Goal: Task Accomplishment & Management: Manage account settings

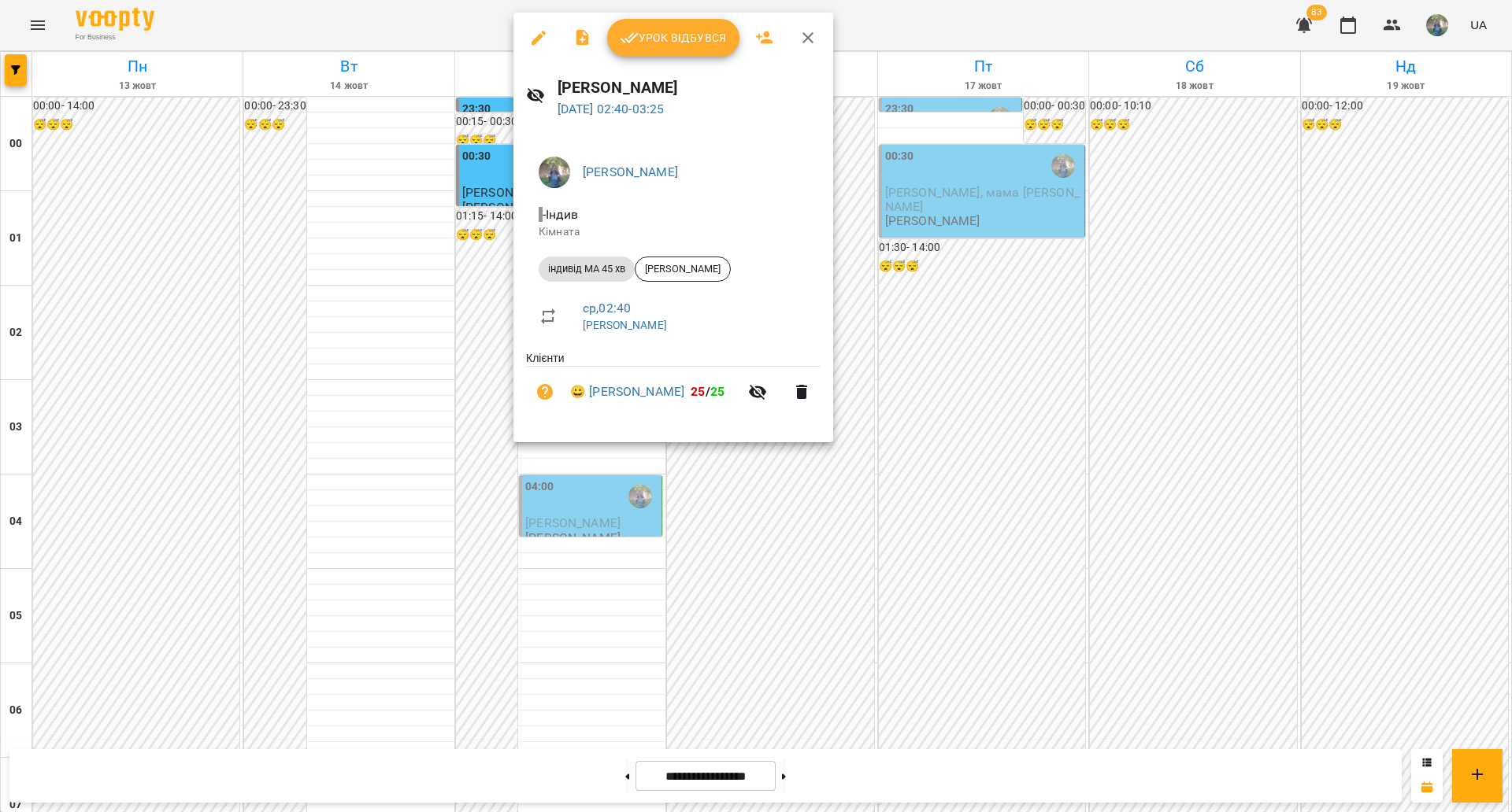
click at [675, 37] on span "Урок відбувся" at bounding box center [673, 37] width 107 height 19
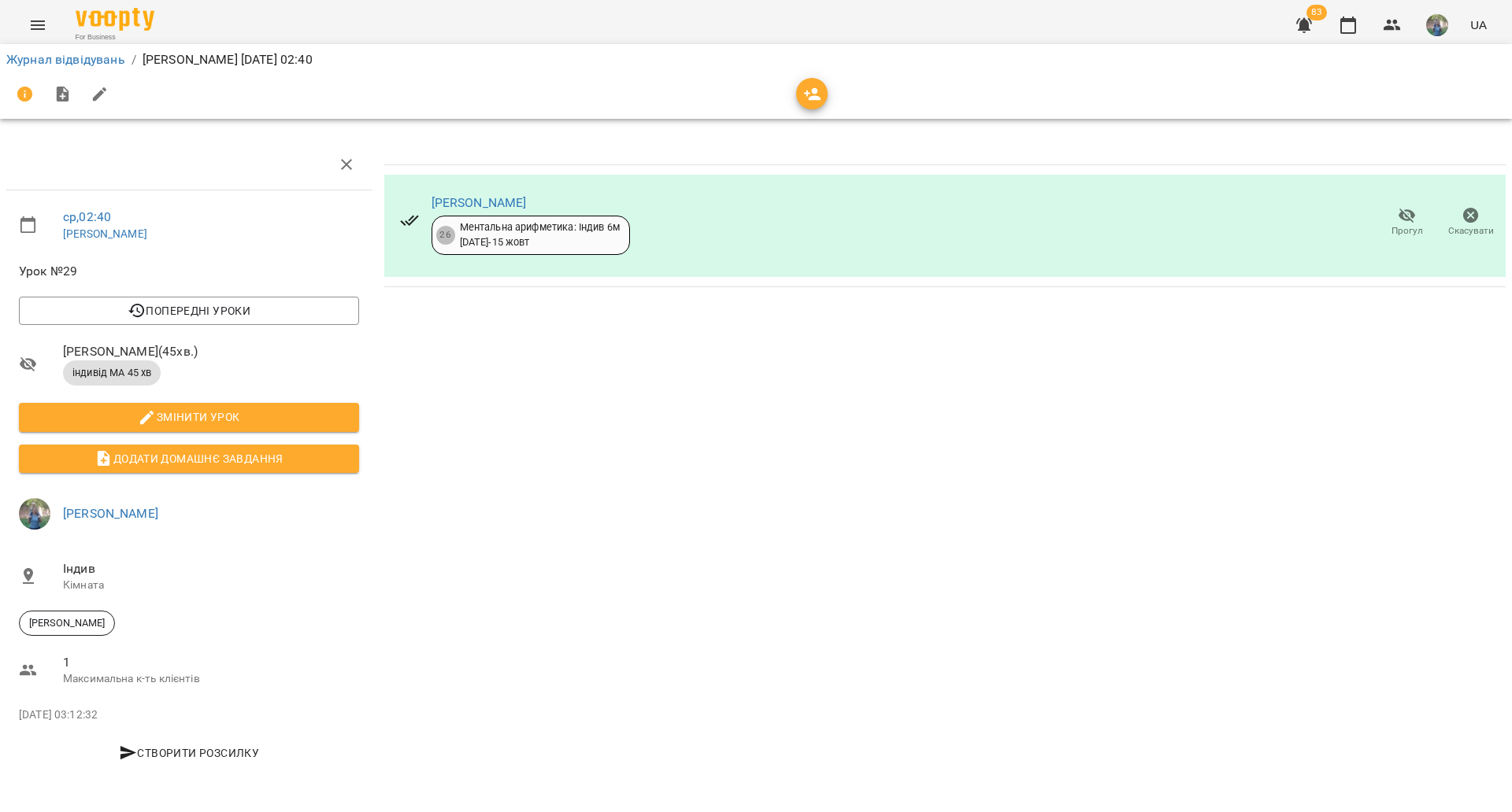
click at [506, 189] on div "Злата Кривинська 26 Ментальна арифметика: Індив 6м 07 лип - 15 жовт" at bounding box center [515, 222] width 256 height 90
click at [500, 202] on link "[PERSON_NAME]" at bounding box center [479, 202] width 95 height 15
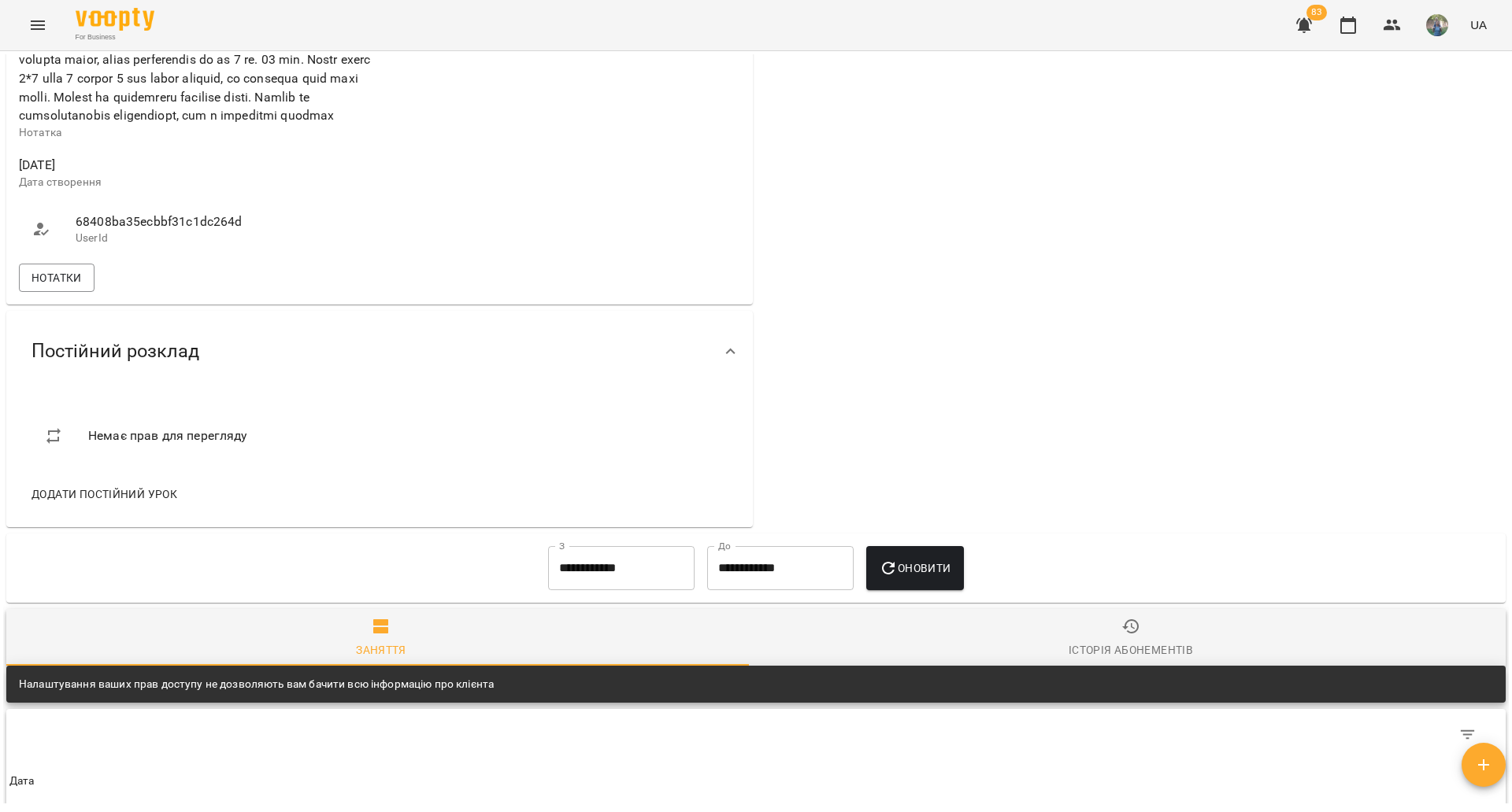
scroll to position [591, 0]
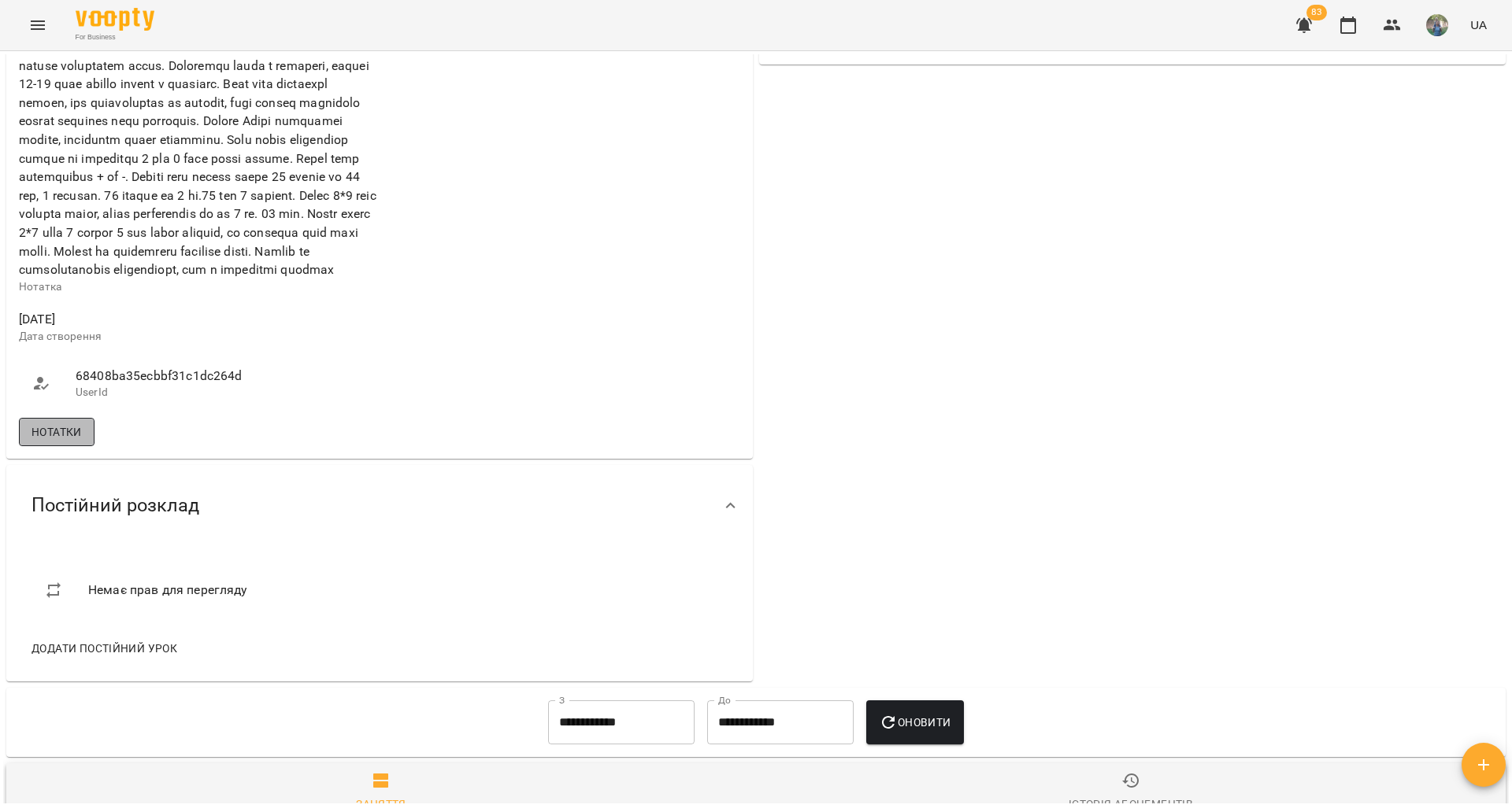
click at [65, 441] on span "Нотатки" at bounding box center [56, 432] width 51 height 19
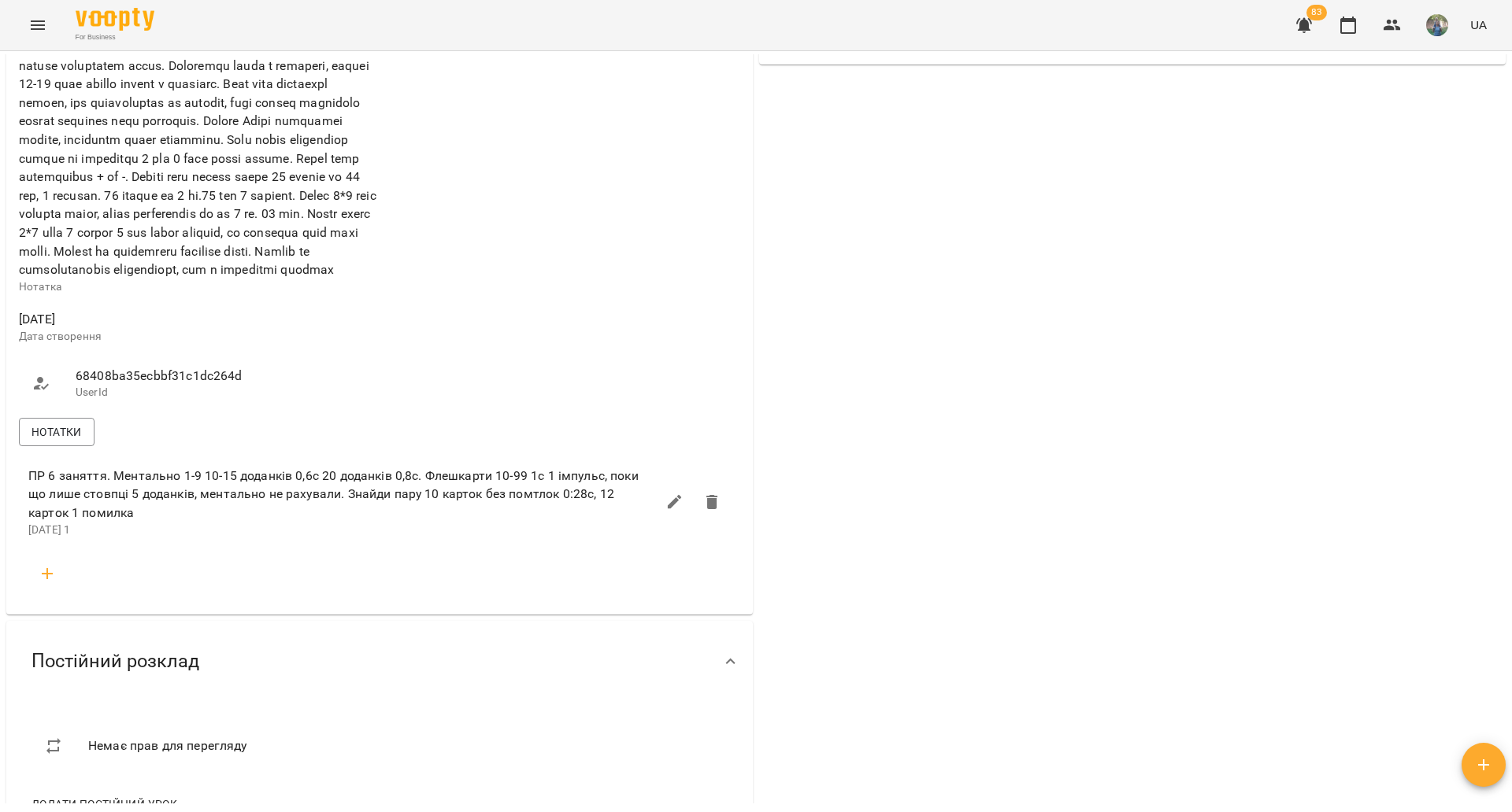
click at [51, 583] on icon "button" at bounding box center [47, 573] width 19 height 19
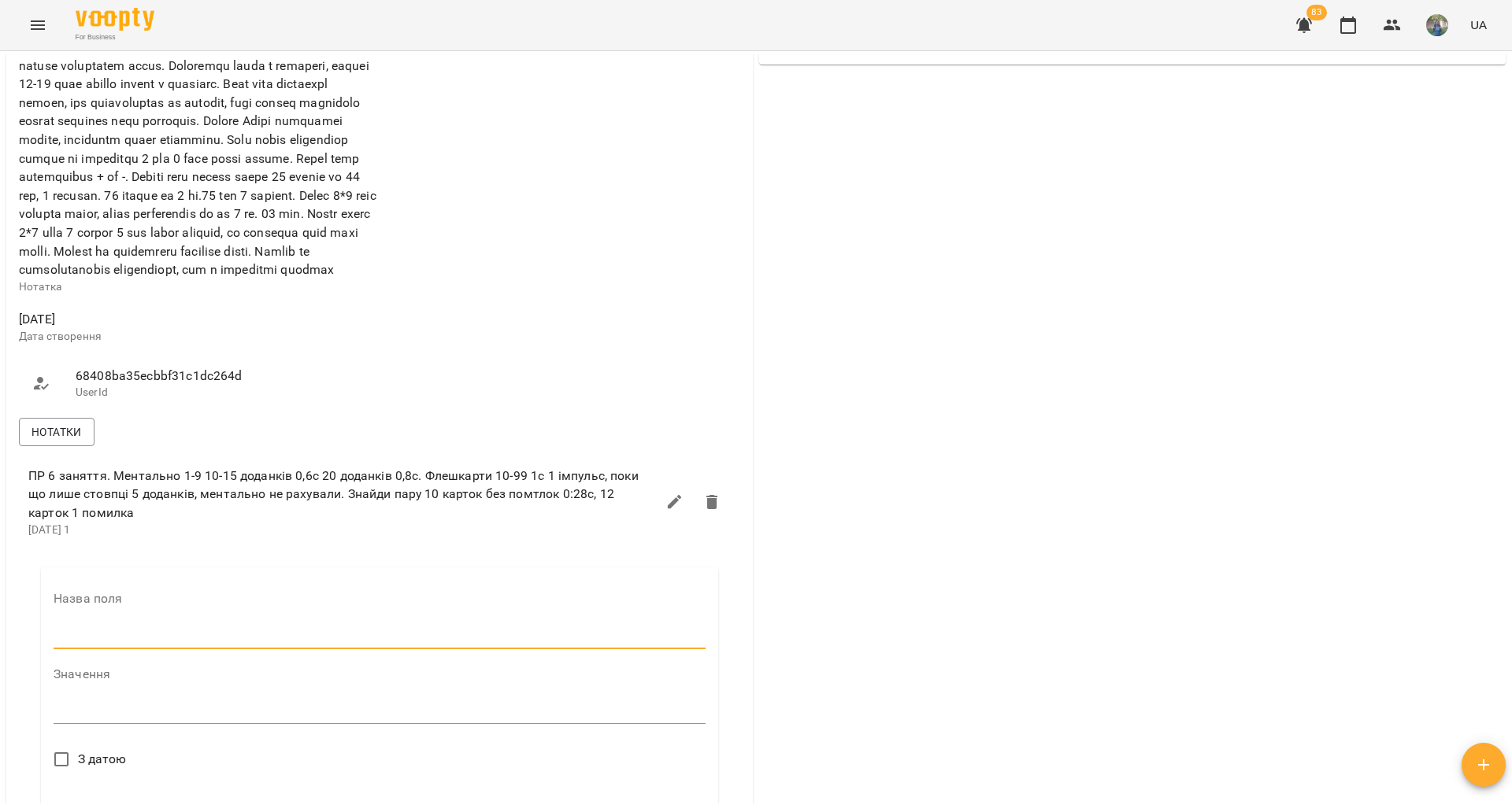
click at [135, 649] on input "text" at bounding box center [380, 637] width 652 height 25
type input "*"
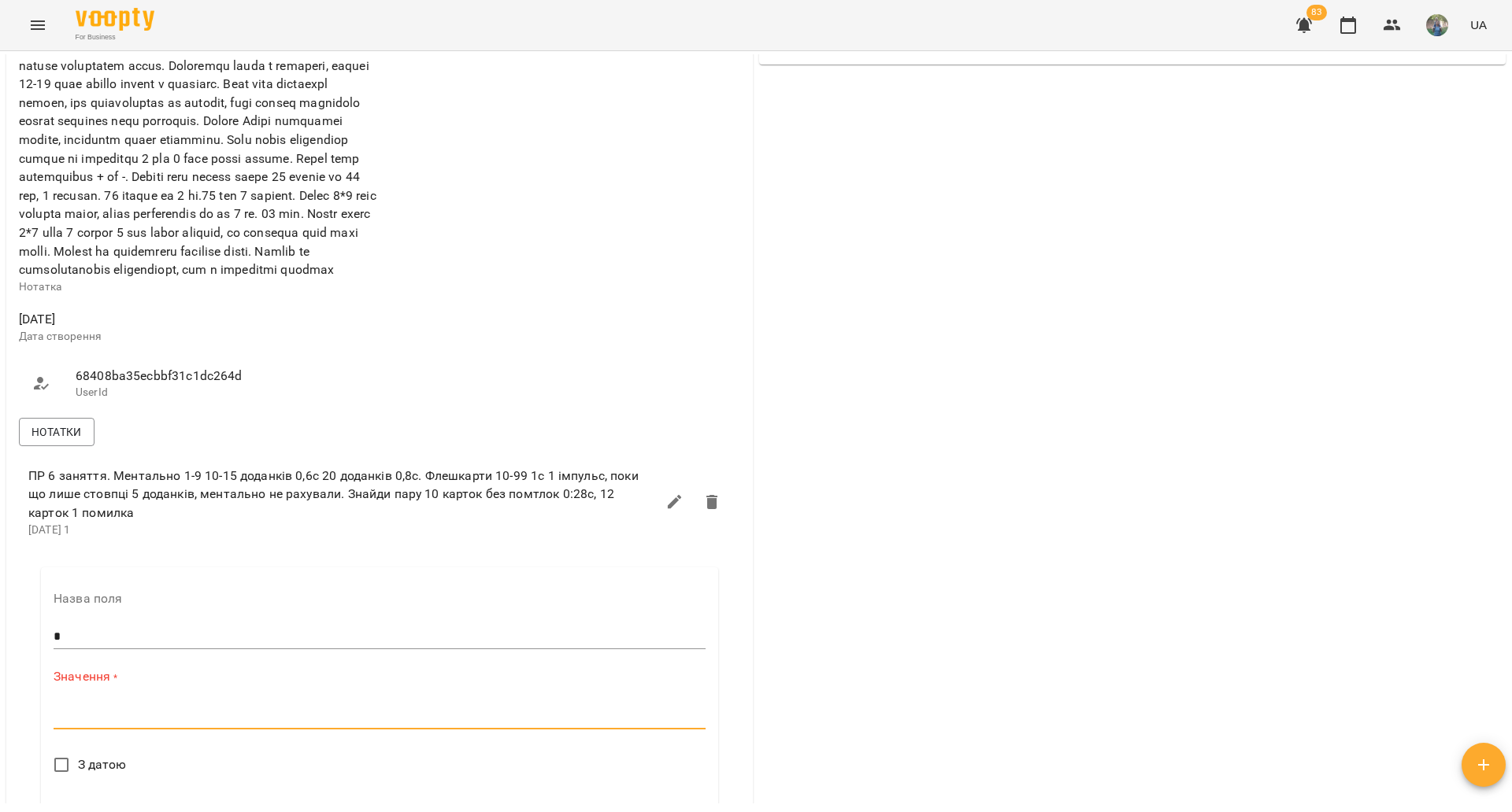
click at [129, 730] on div "*" at bounding box center [380, 717] width 652 height 25
paste textarea "**********"
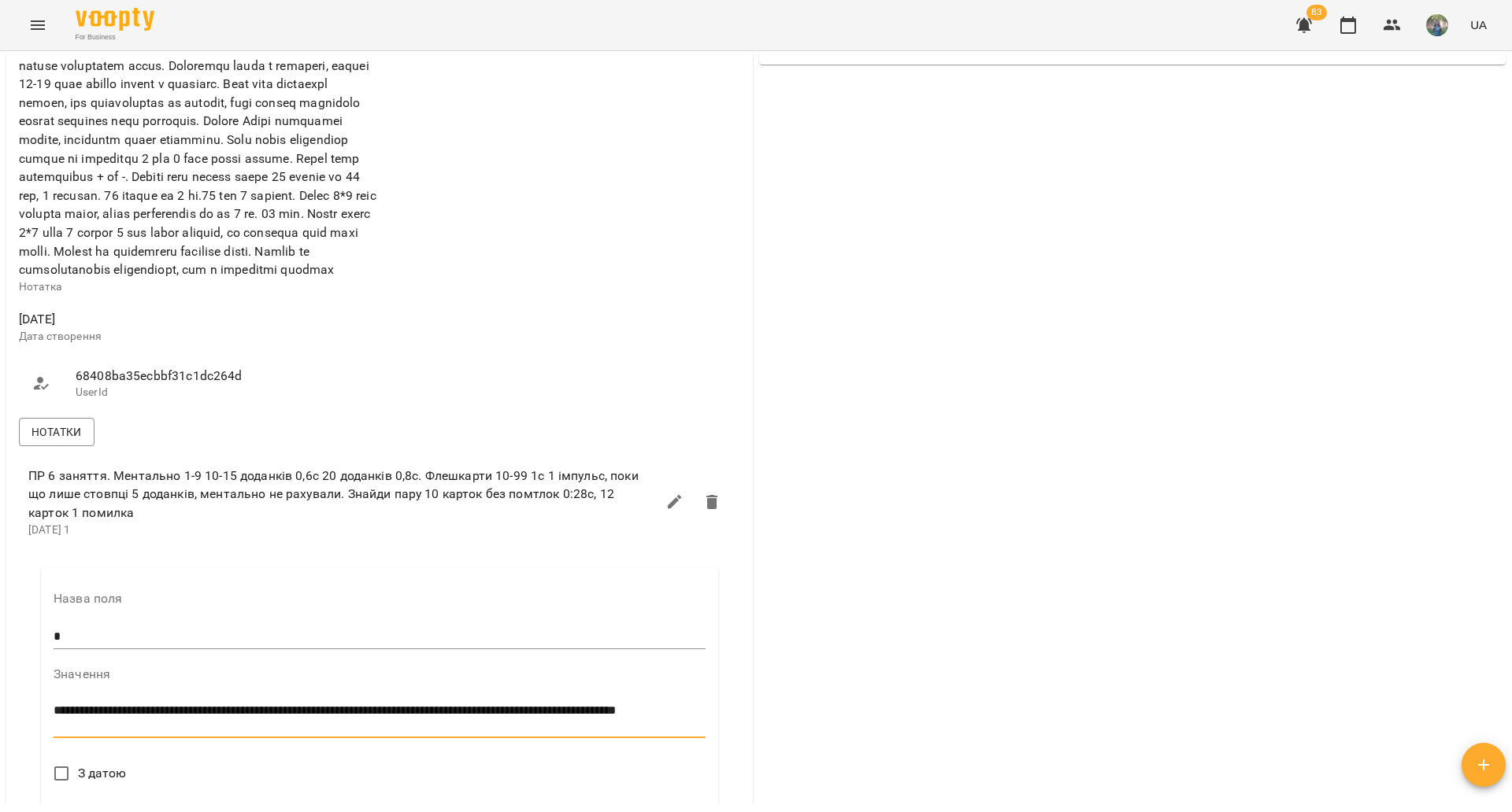
paste textarea "**********"
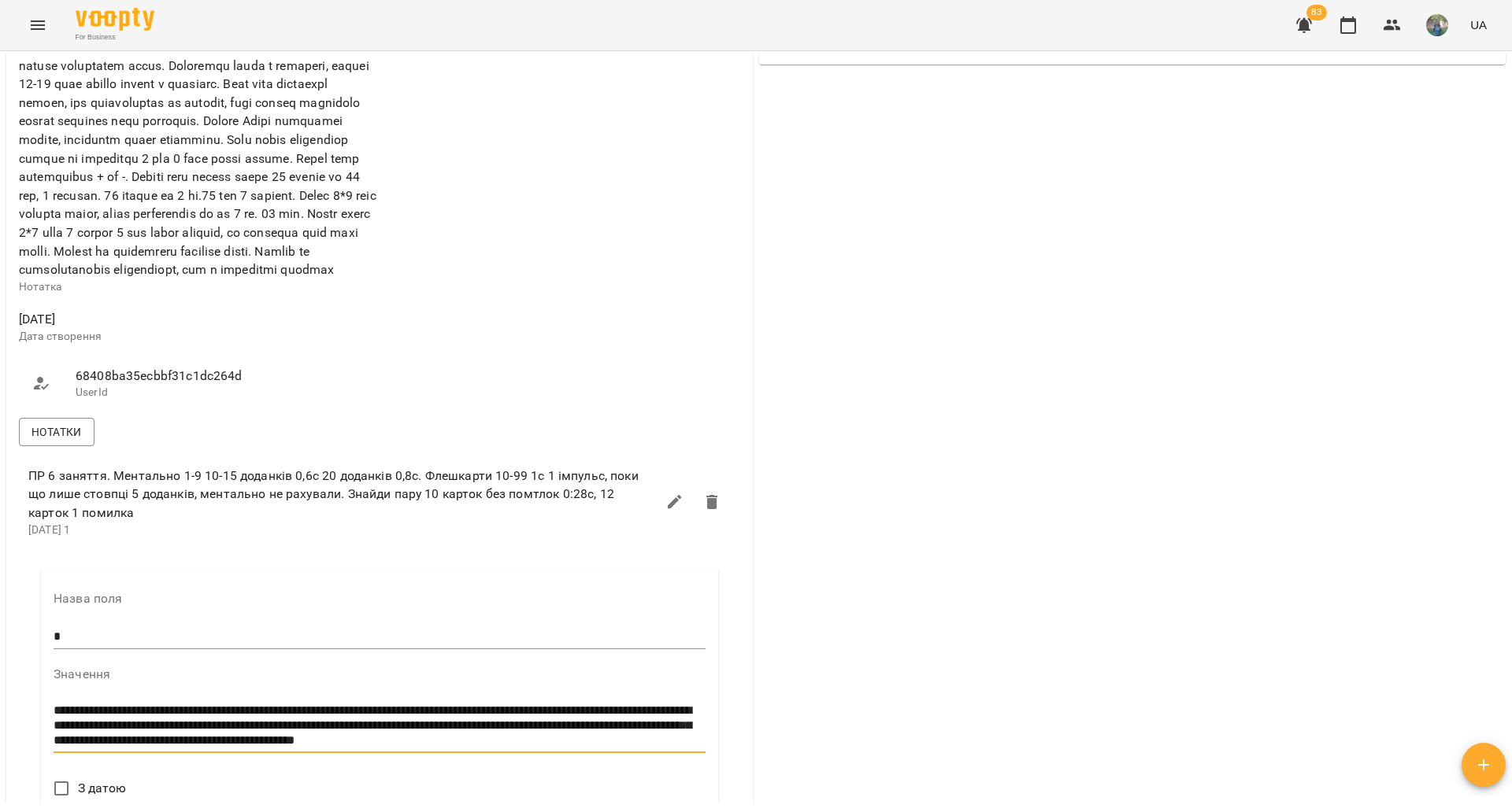
scroll to position [599, 0]
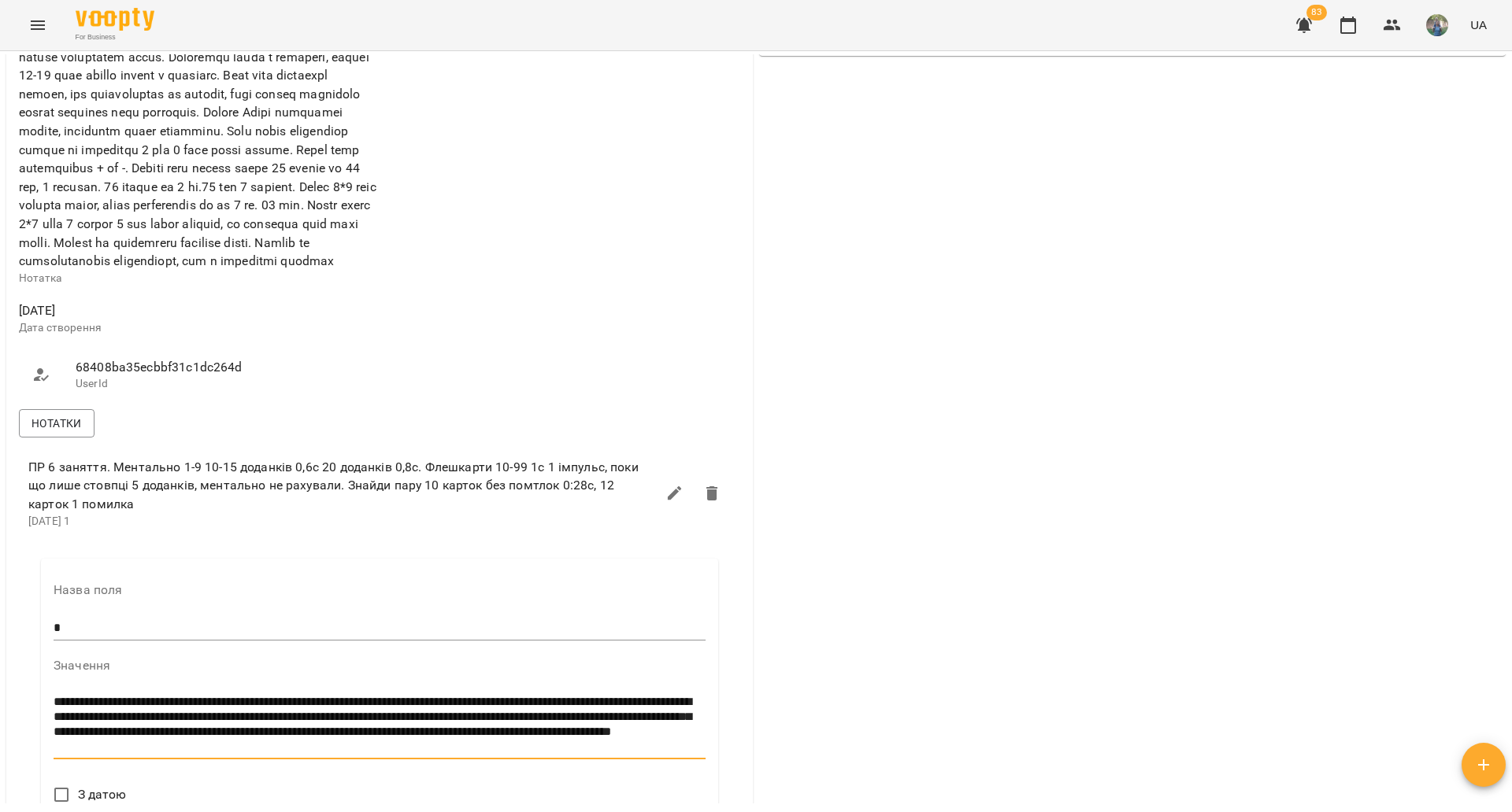
click at [336, 750] on textarea "**********" at bounding box center [376, 724] width 645 height 59
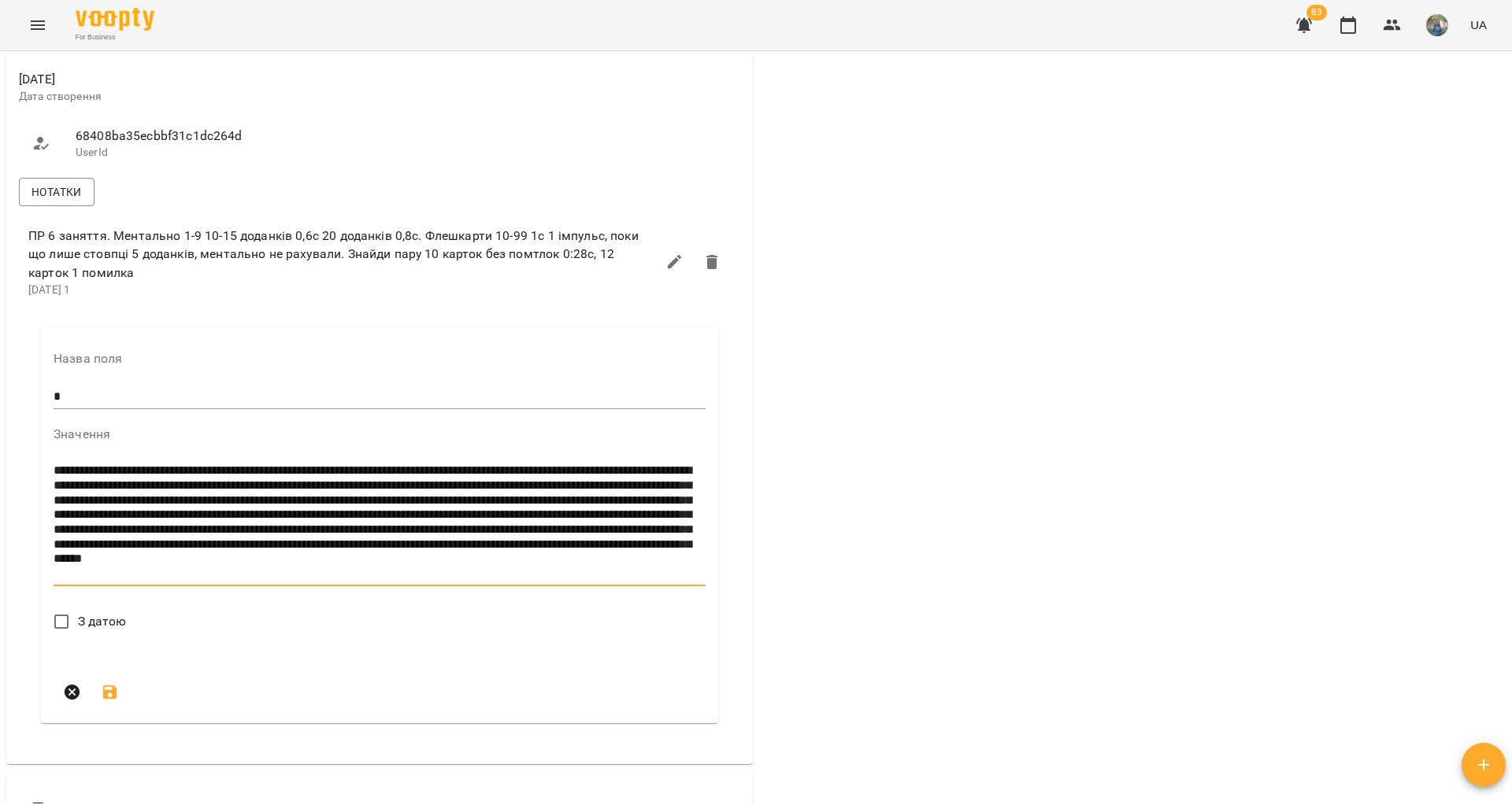
scroll to position [854, 0]
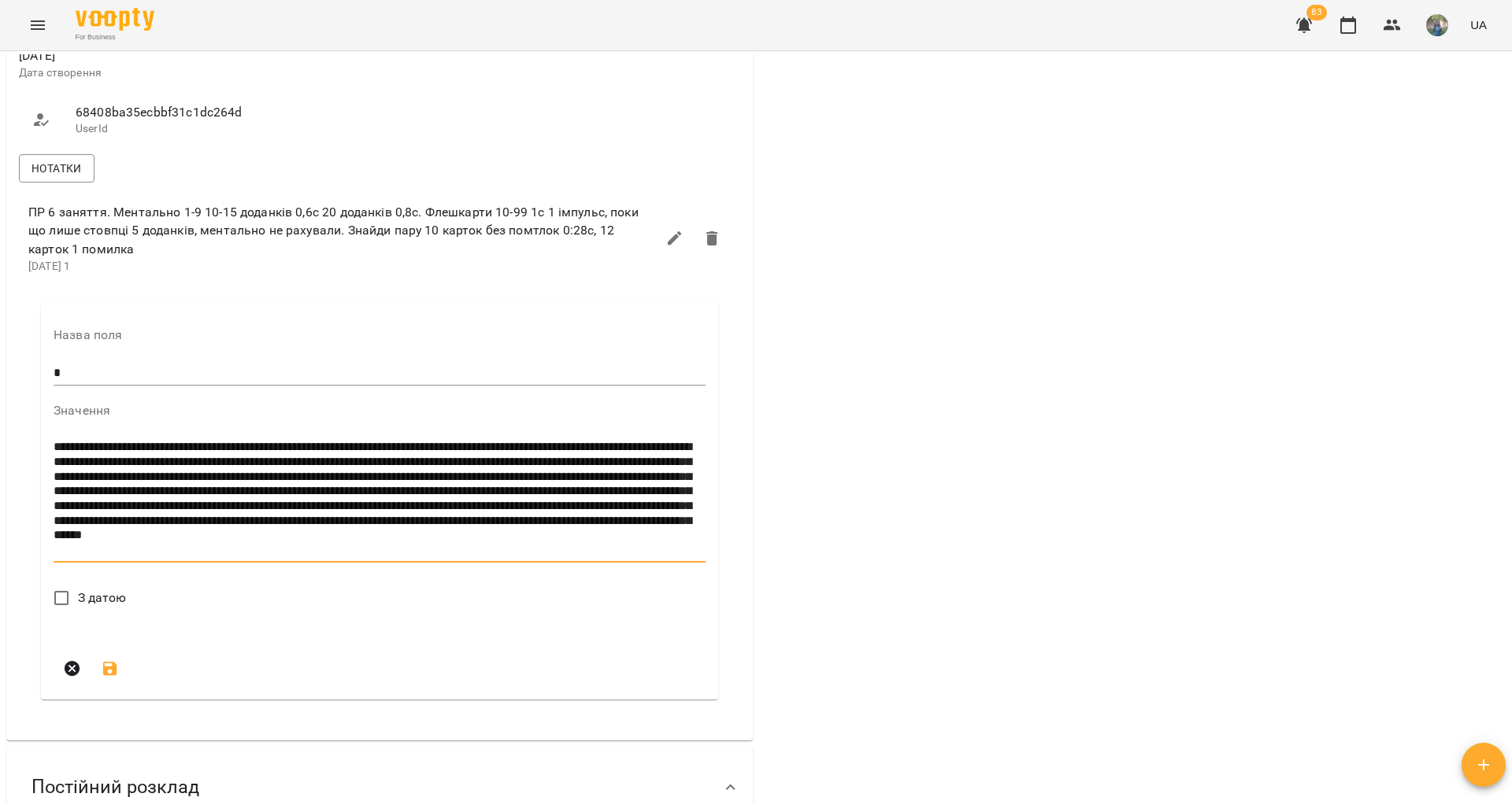
type textarea "**********"
click at [100, 615] on label "З датою" at bounding box center [85, 598] width 82 height 33
click at [106, 720] on icon "submit" at bounding box center [110, 712] width 14 height 14
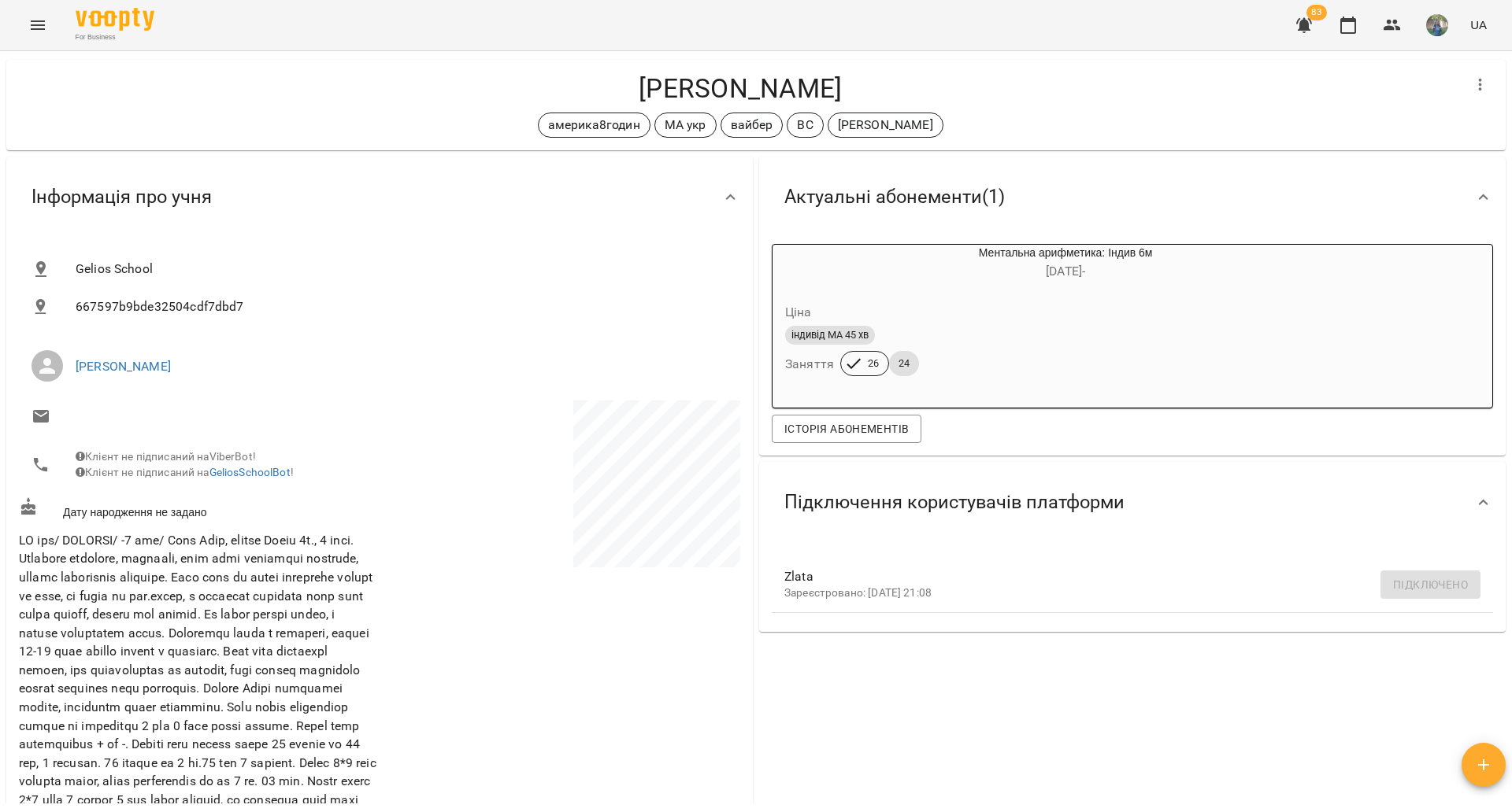
scroll to position [0, 0]
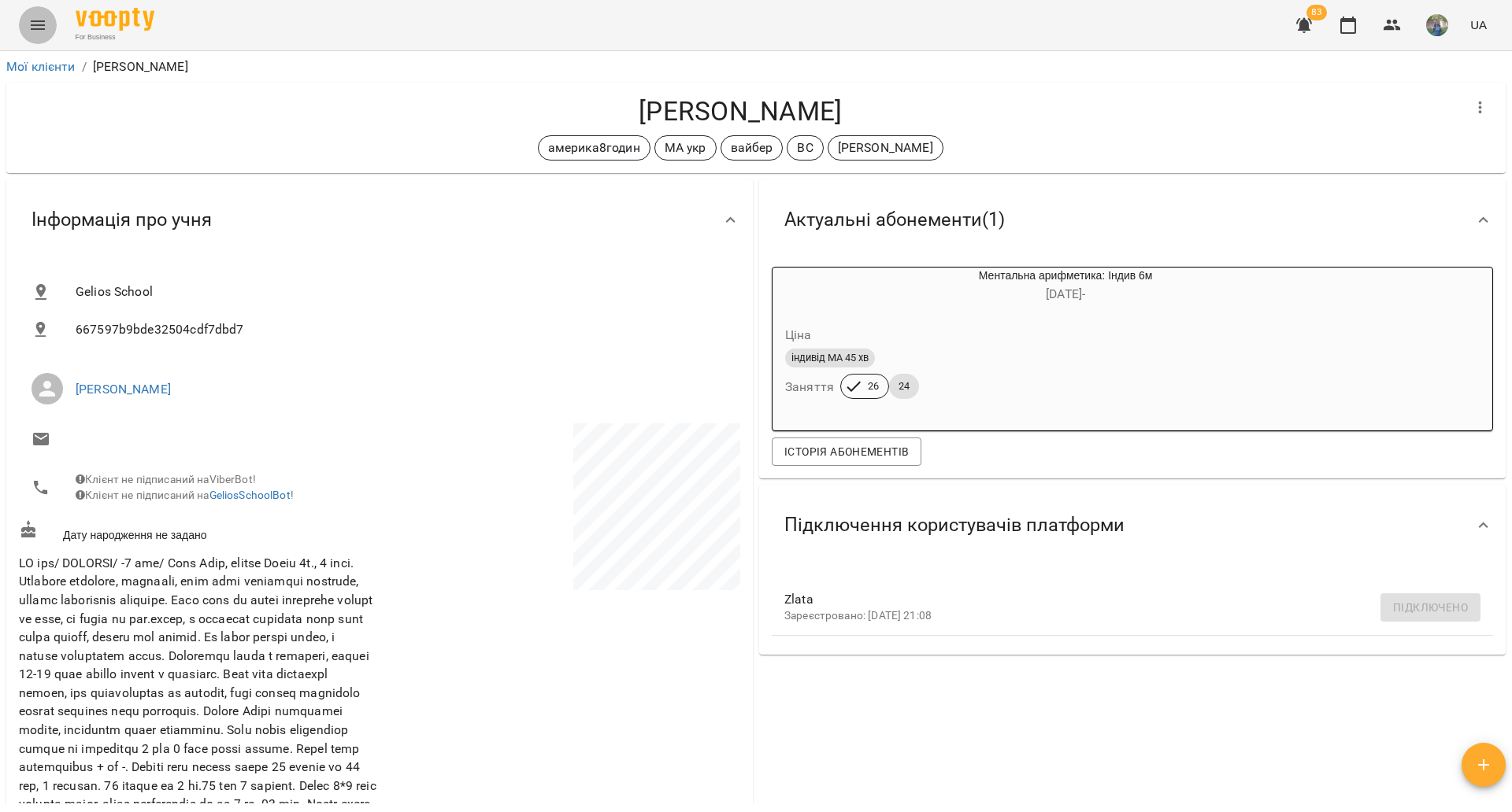
click at [39, 30] on icon "Menu" at bounding box center [37, 25] width 19 height 19
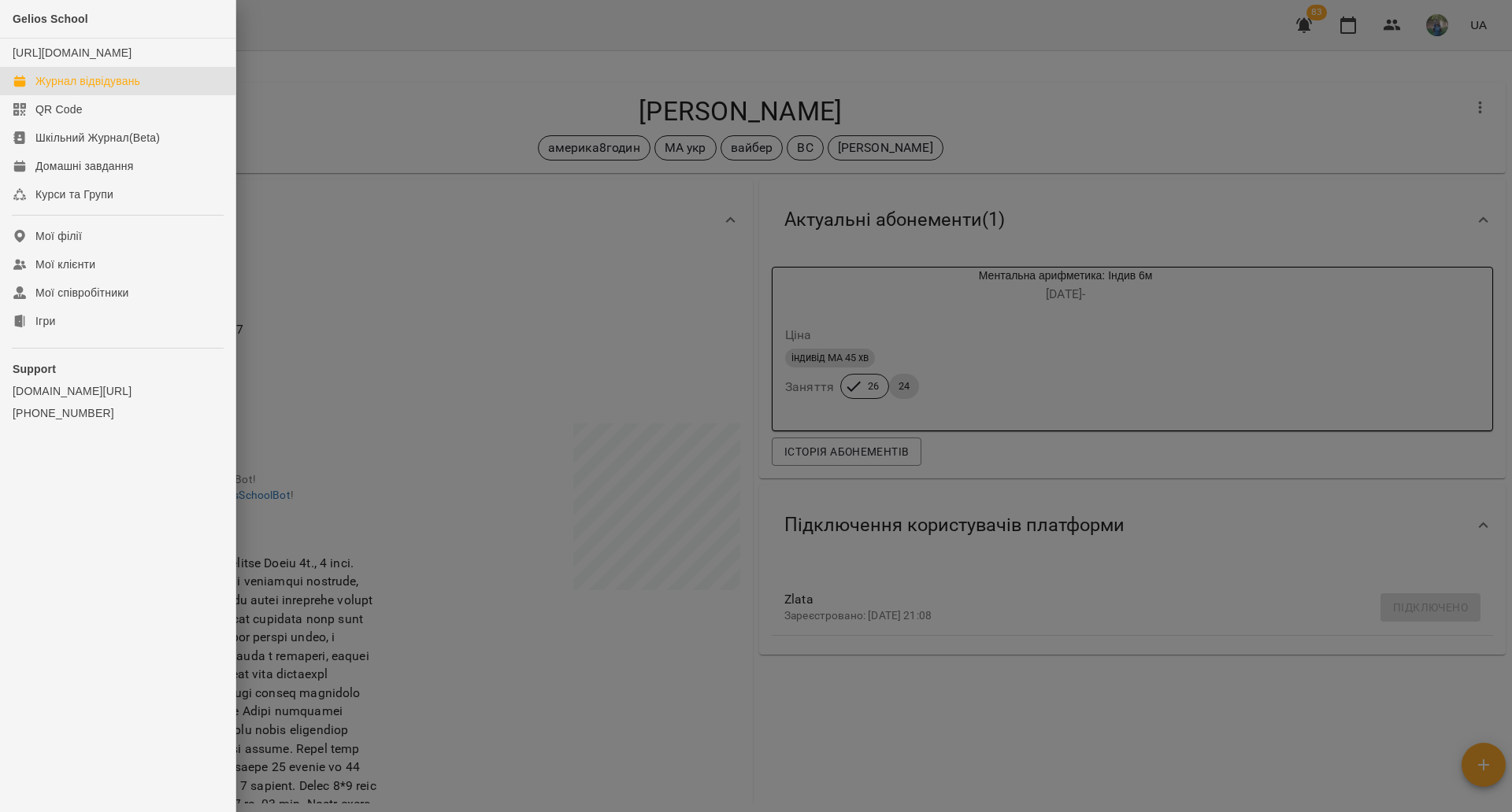
click at [66, 95] on link "Журнал відвідувань" at bounding box center [118, 81] width 236 height 28
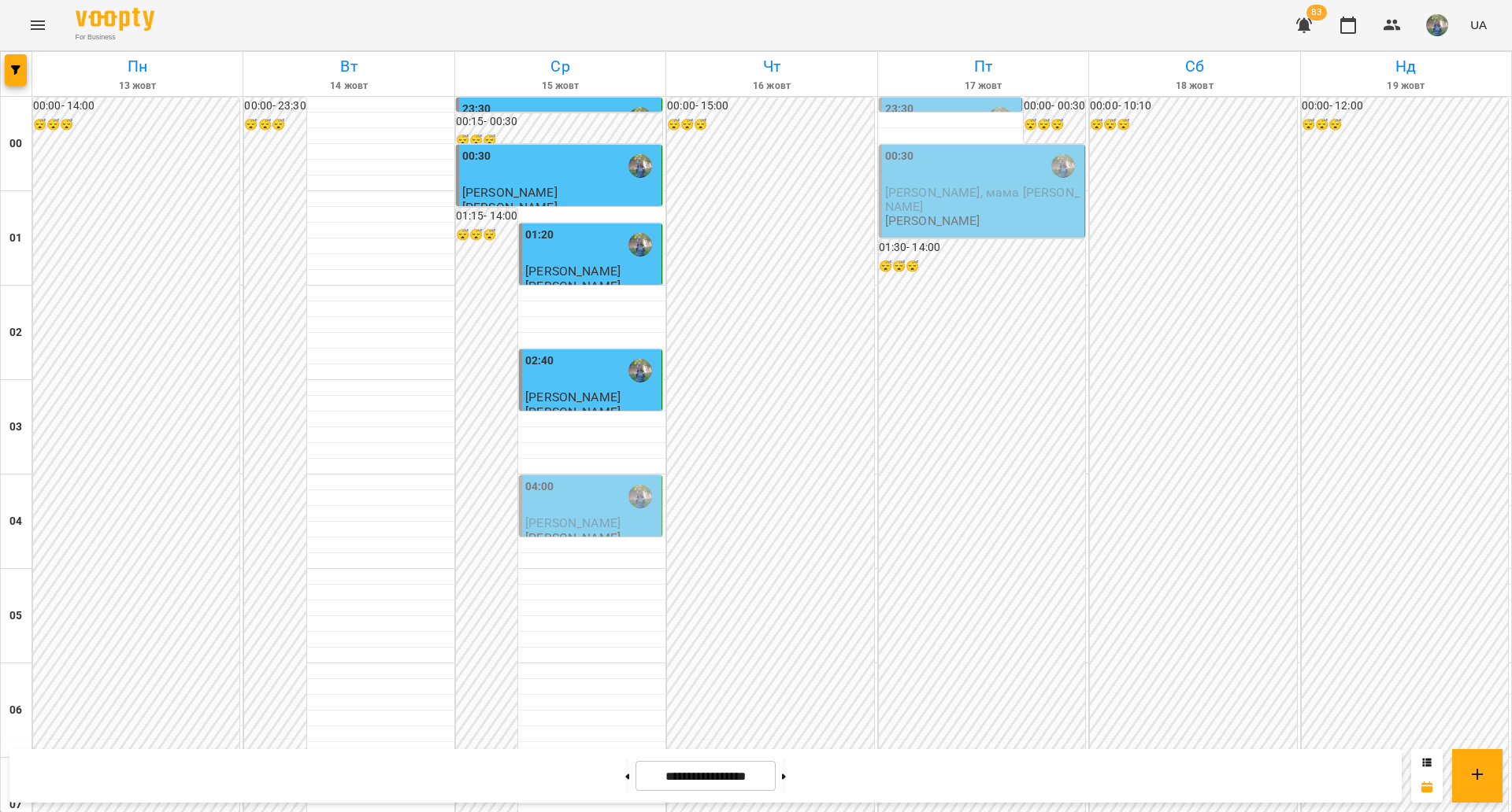
scroll to position [1378, 0]
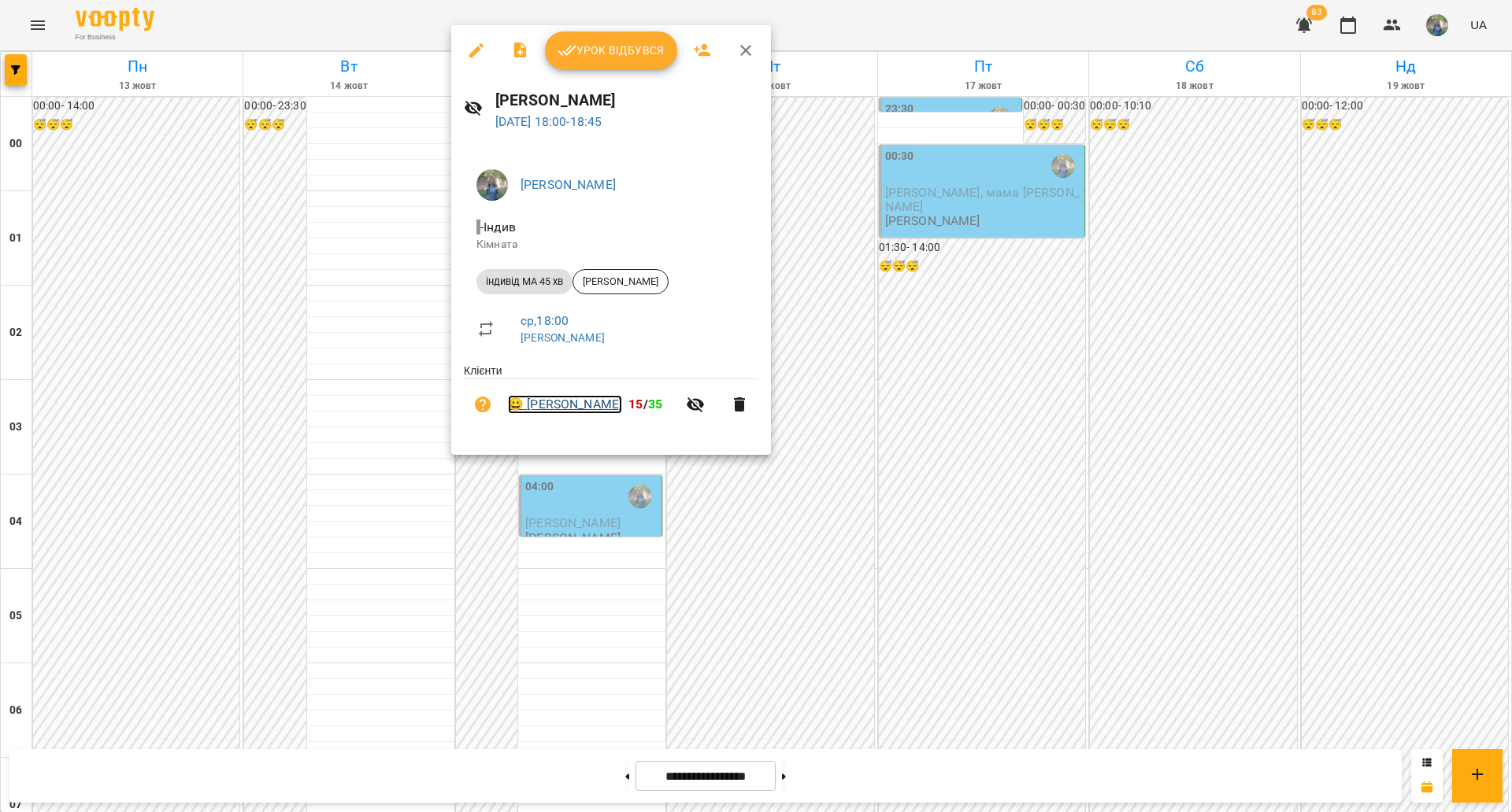
click at [563, 405] on link "😀 [PERSON_NAME]" at bounding box center [565, 404] width 115 height 19
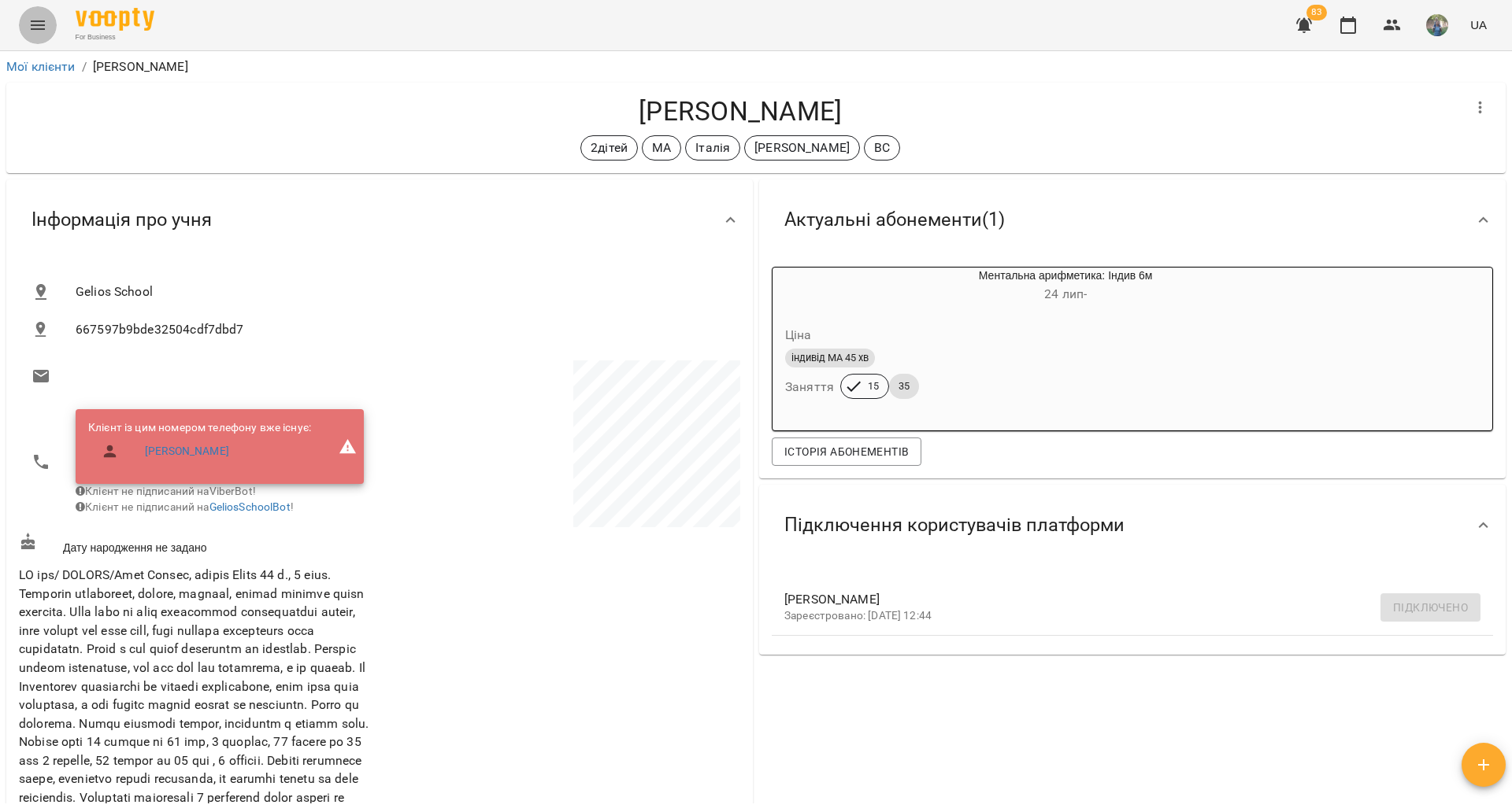
click at [21, 26] on button "Menu" at bounding box center [38, 26] width 38 height 38
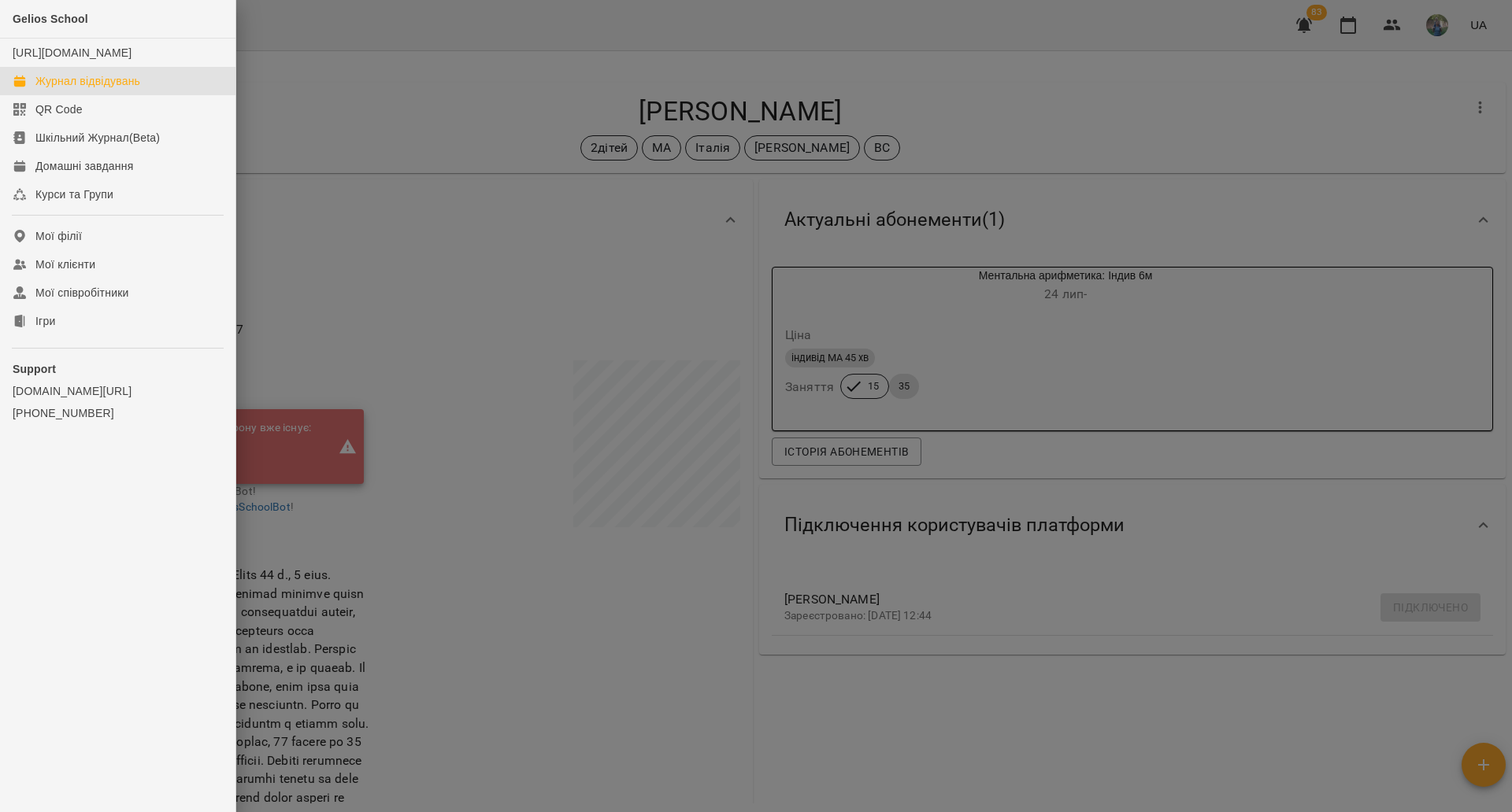
click at [71, 89] on div "Журнал відвідувань" at bounding box center [88, 80] width 105 height 16
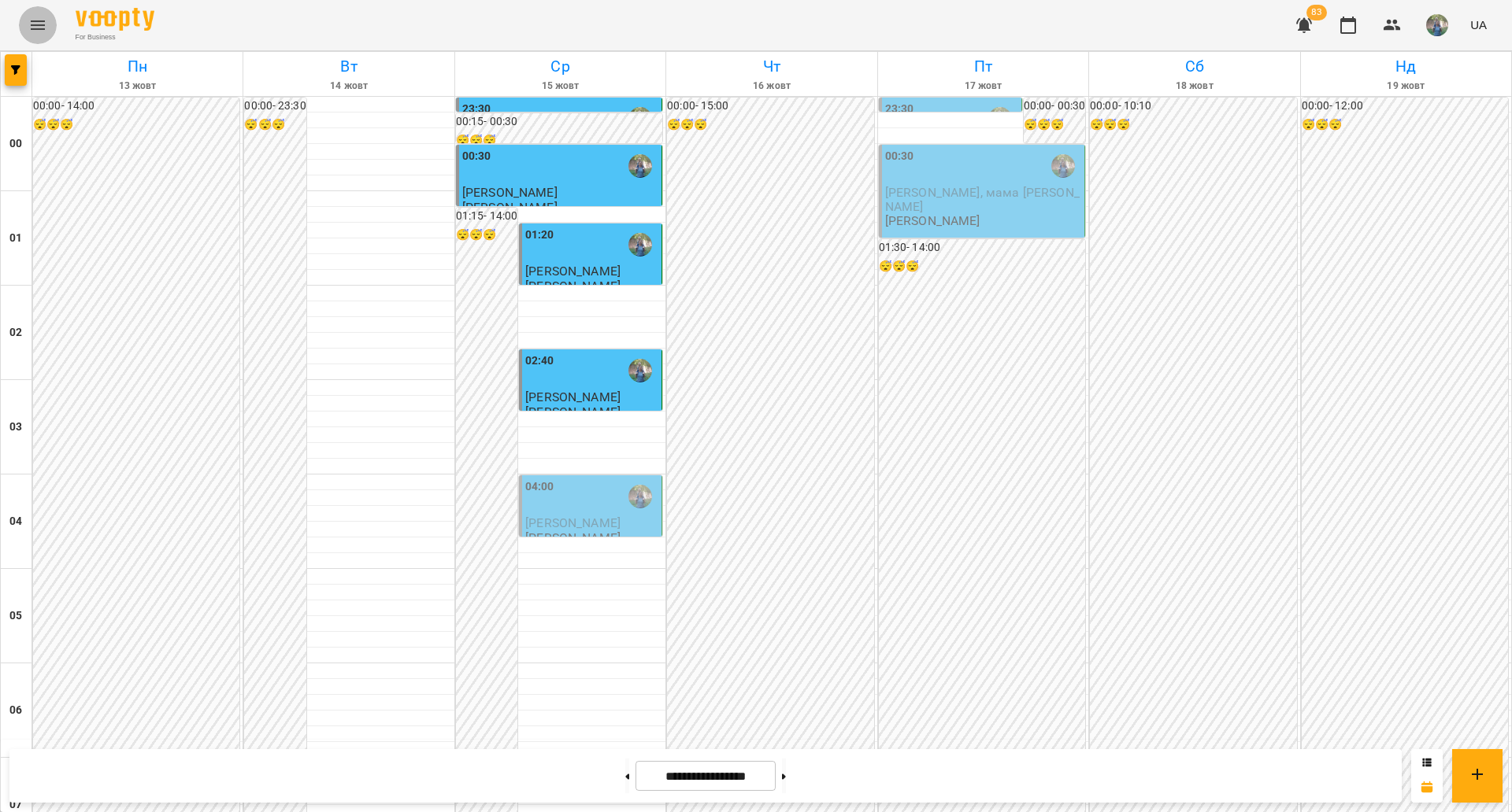
click at [39, 23] on icon "Menu" at bounding box center [37, 25] width 19 height 19
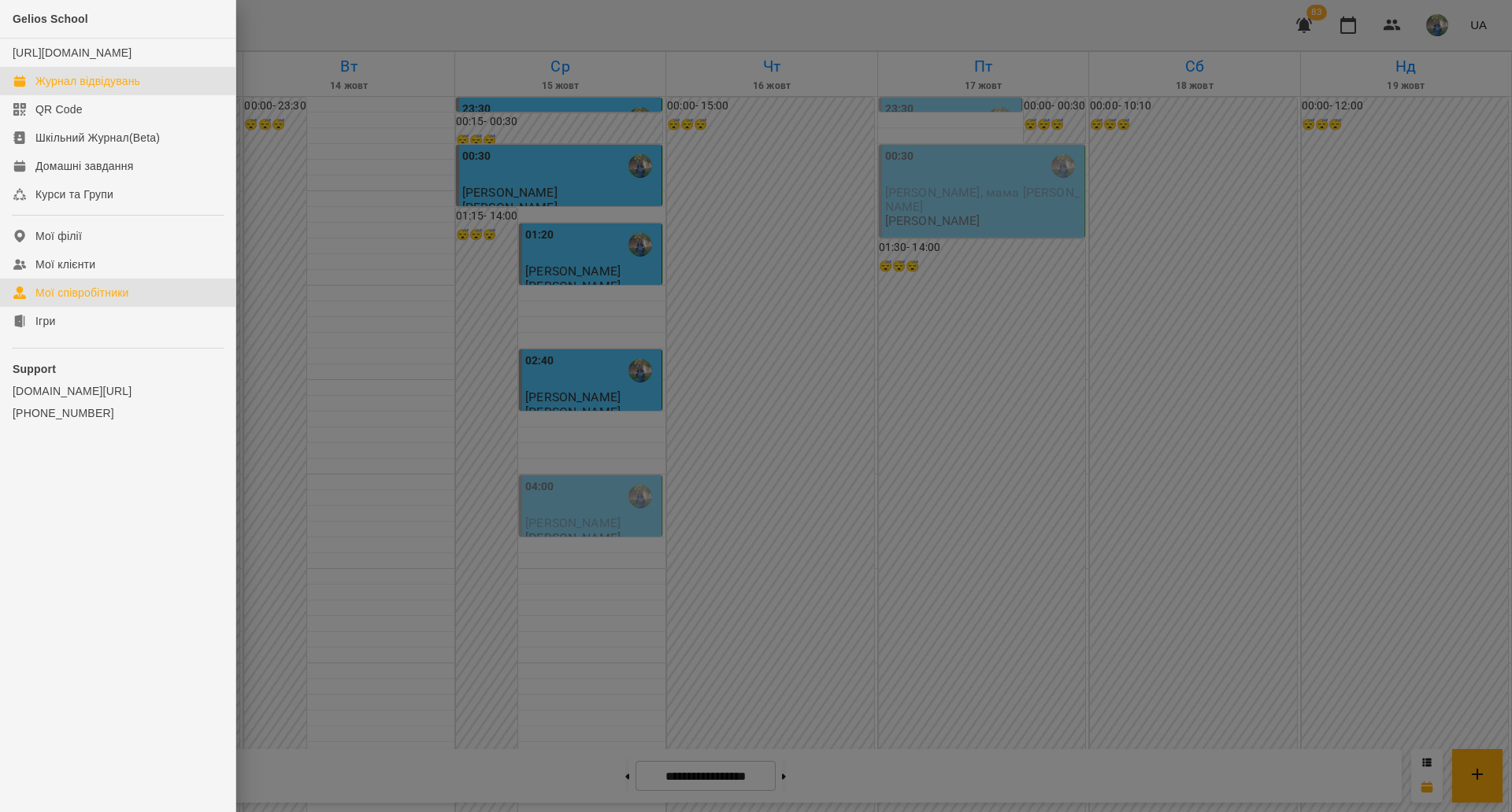
click at [76, 301] on div "Мої співробітники" at bounding box center [82, 293] width 94 height 16
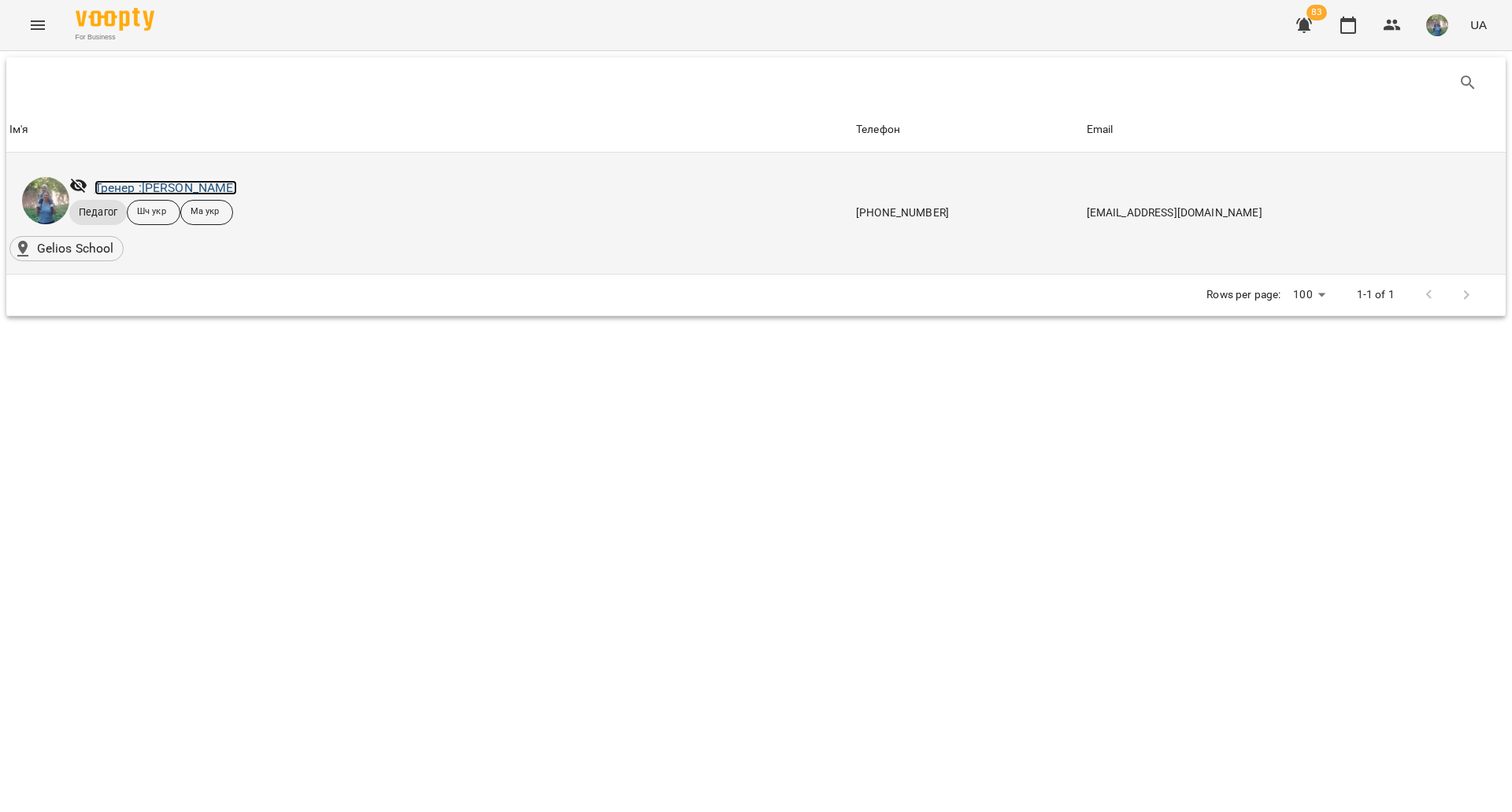
click at [207, 188] on link "Тренер : [PERSON_NAME]" at bounding box center [166, 187] width 143 height 15
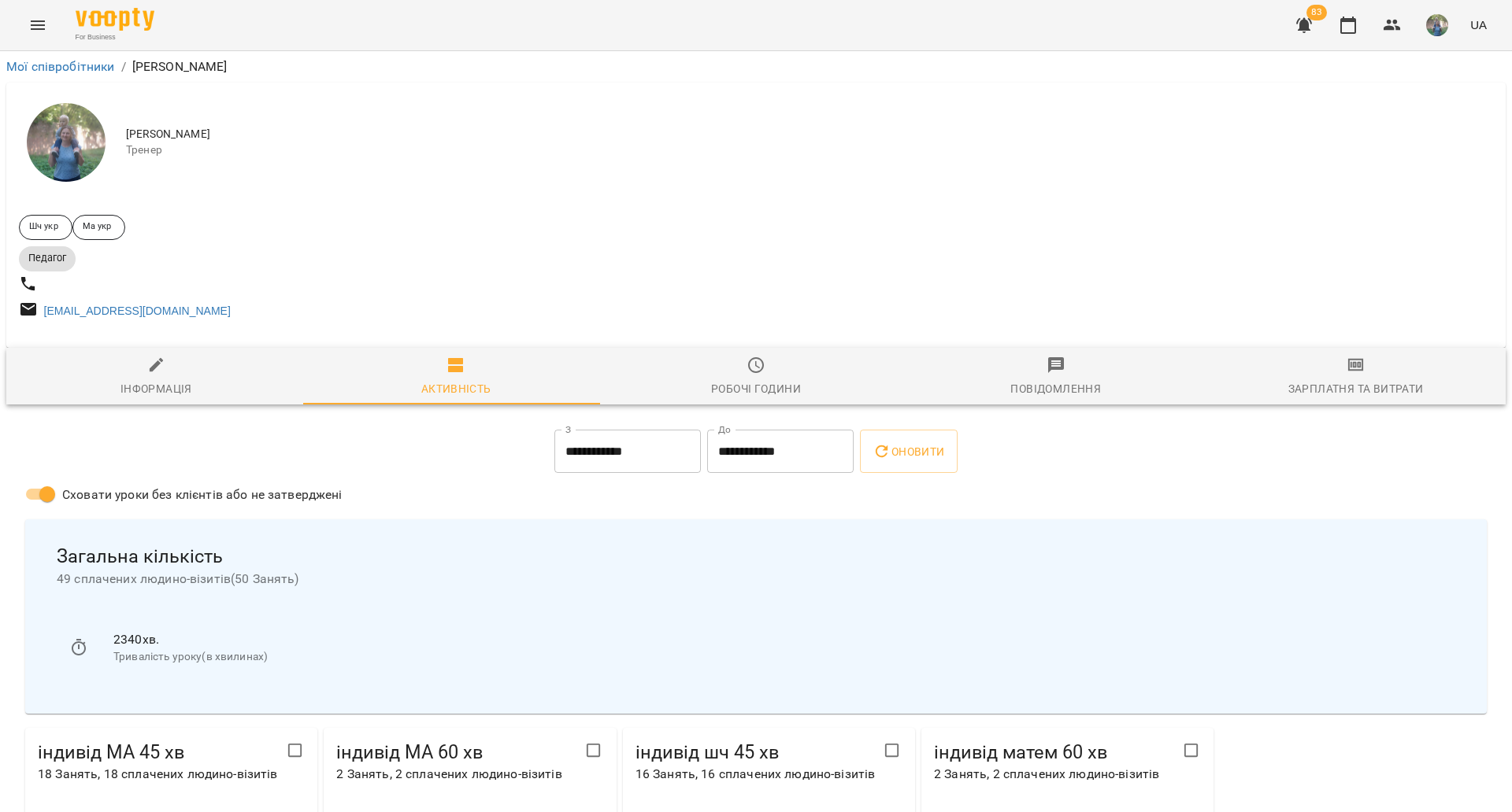
click at [39, 29] on icon "Menu" at bounding box center [37, 25] width 14 height 9
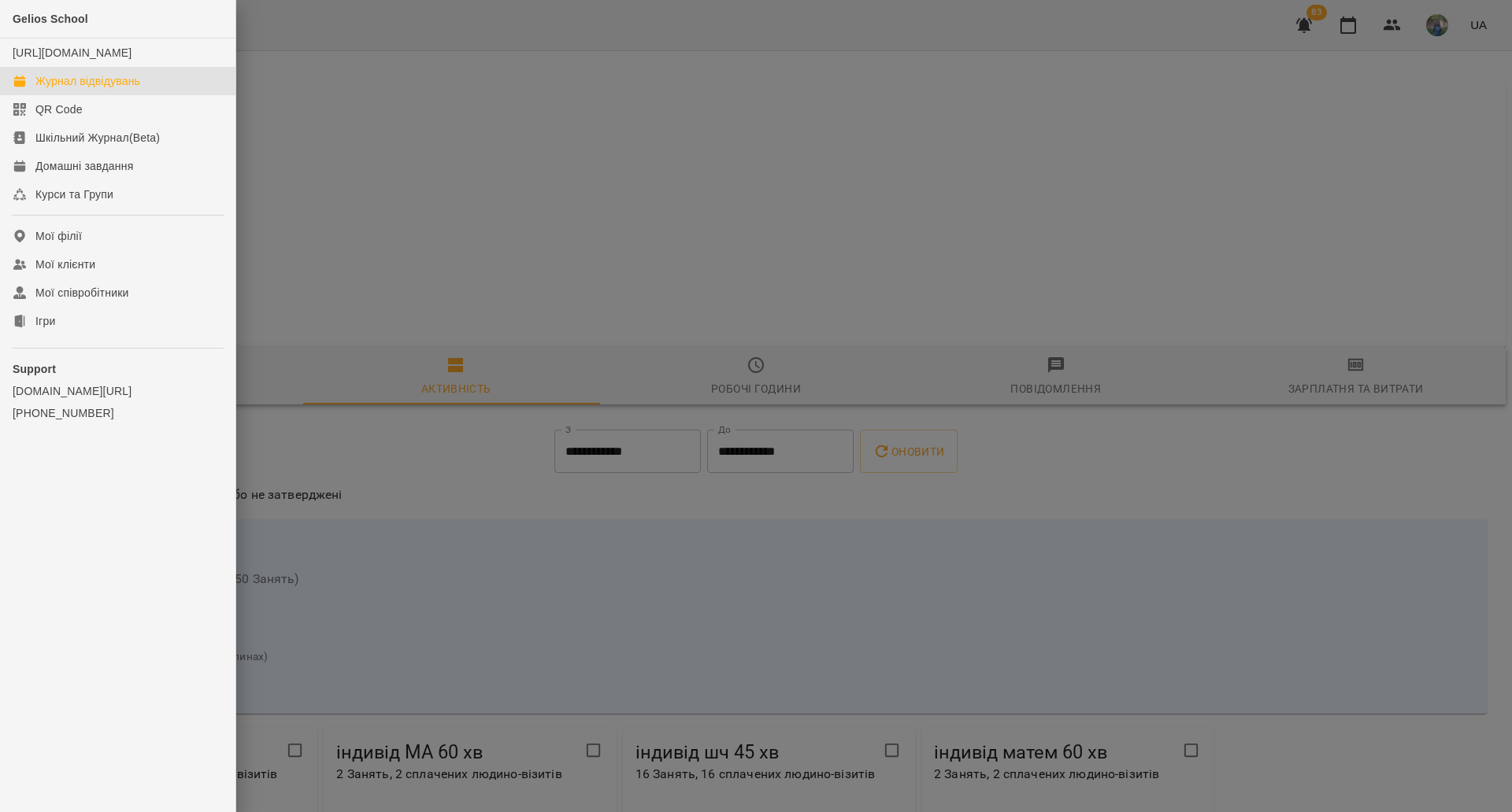
click at [66, 89] on div "Журнал відвідувань" at bounding box center [88, 80] width 105 height 16
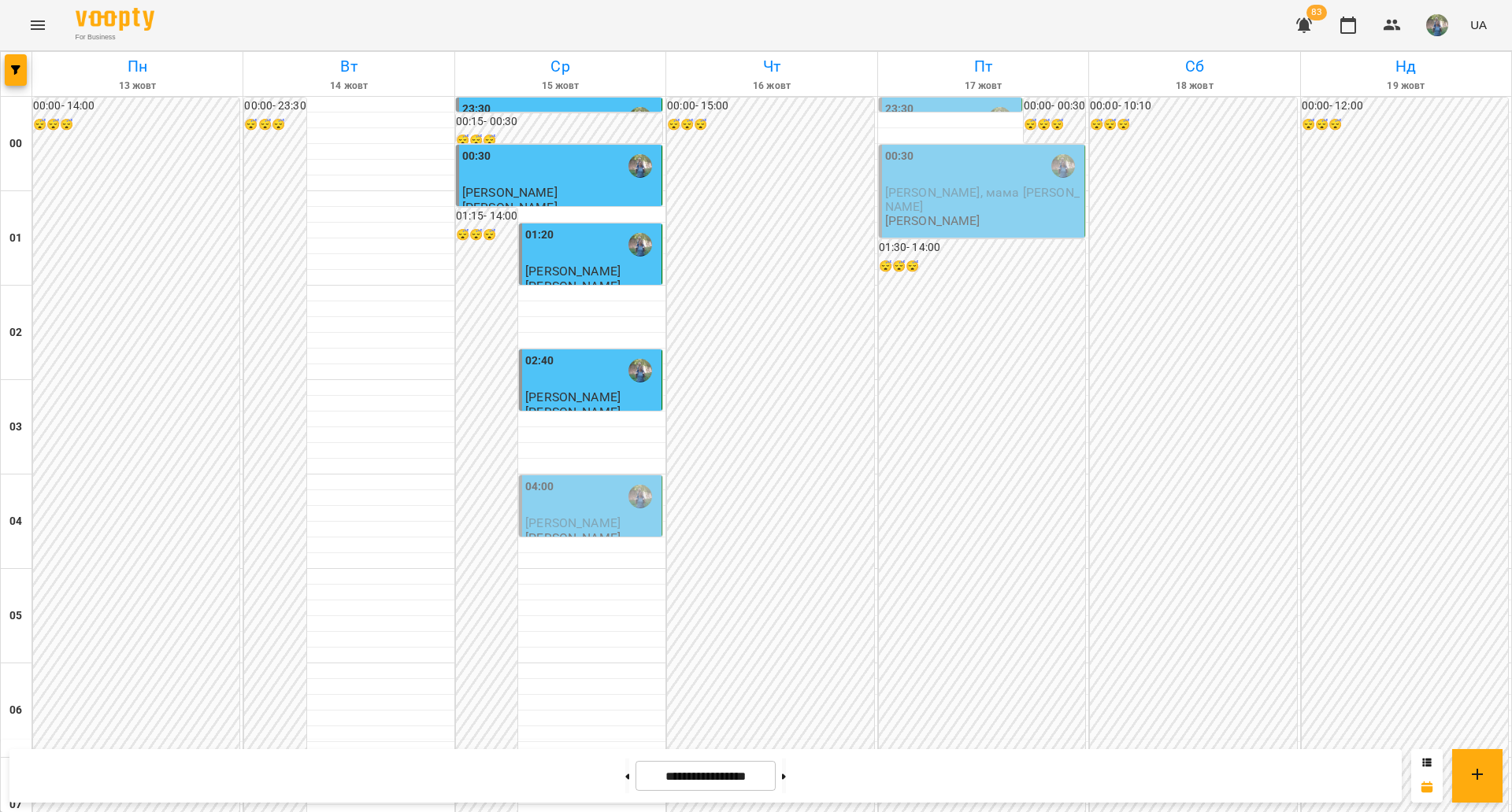
scroll to position [1622, 0]
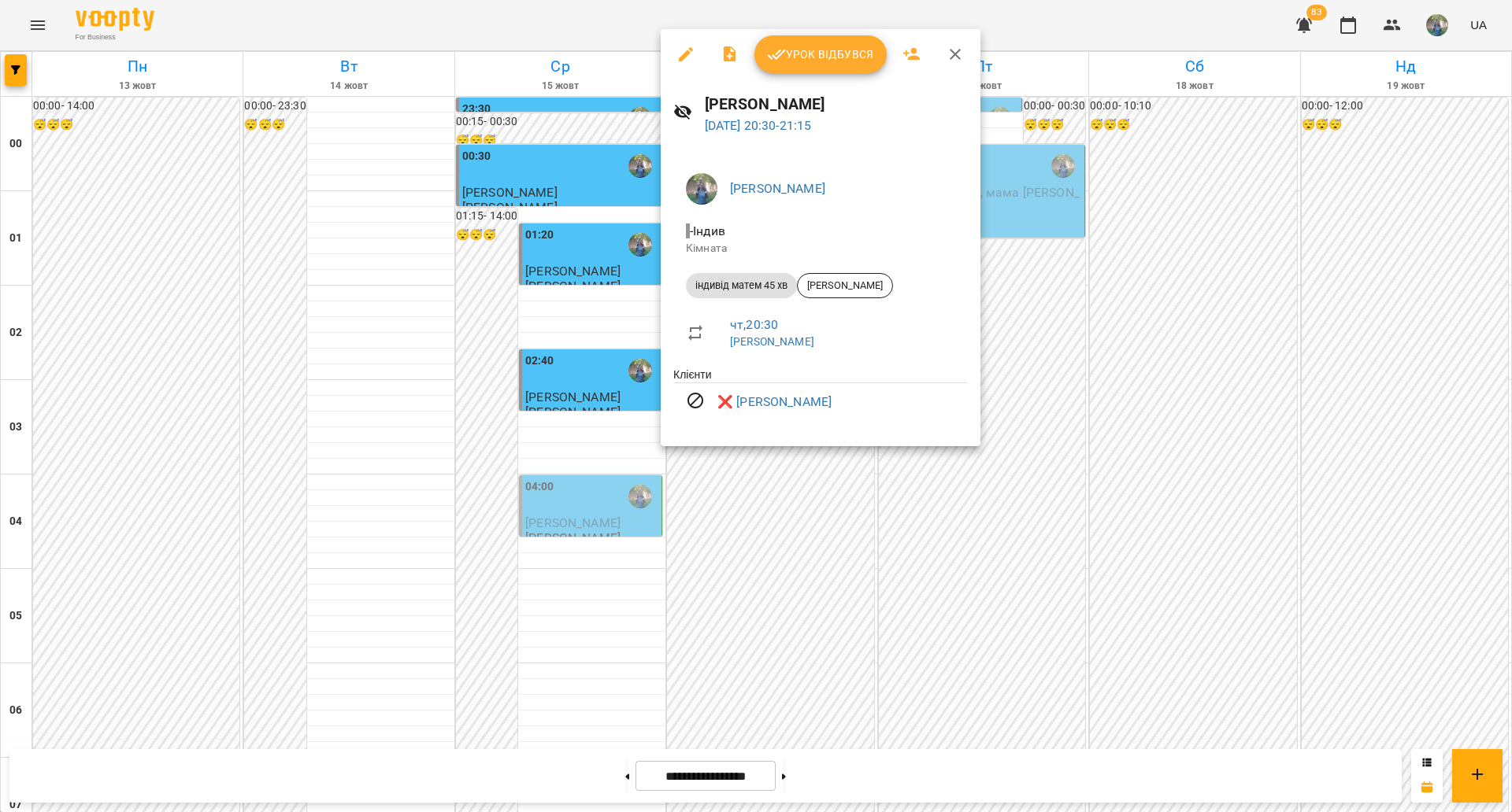
click at [354, 459] on div at bounding box center [756, 406] width 1512 height 812
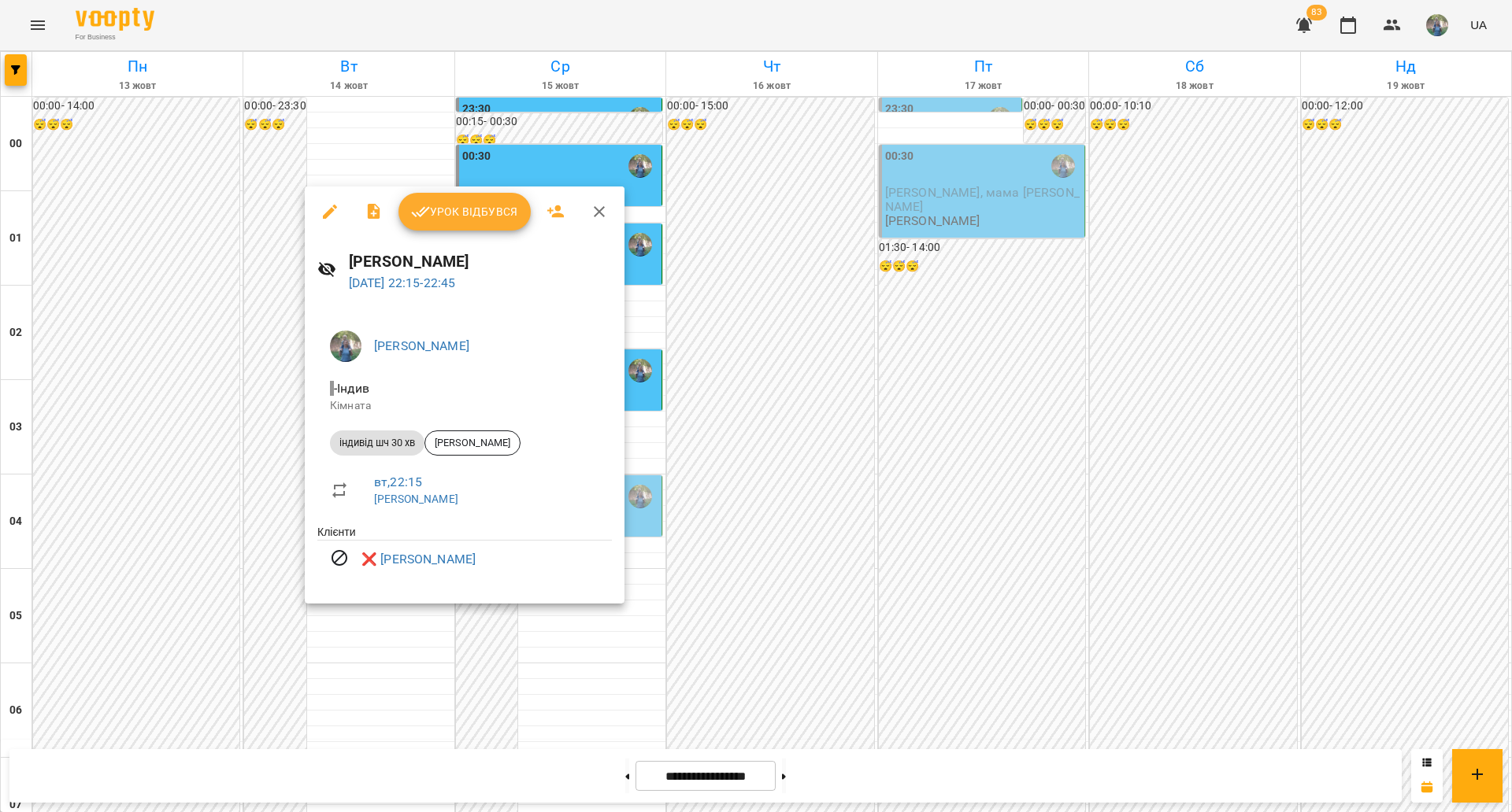
click at [363, 649] on div at bounding box center [756, 406] width 1512 height 812
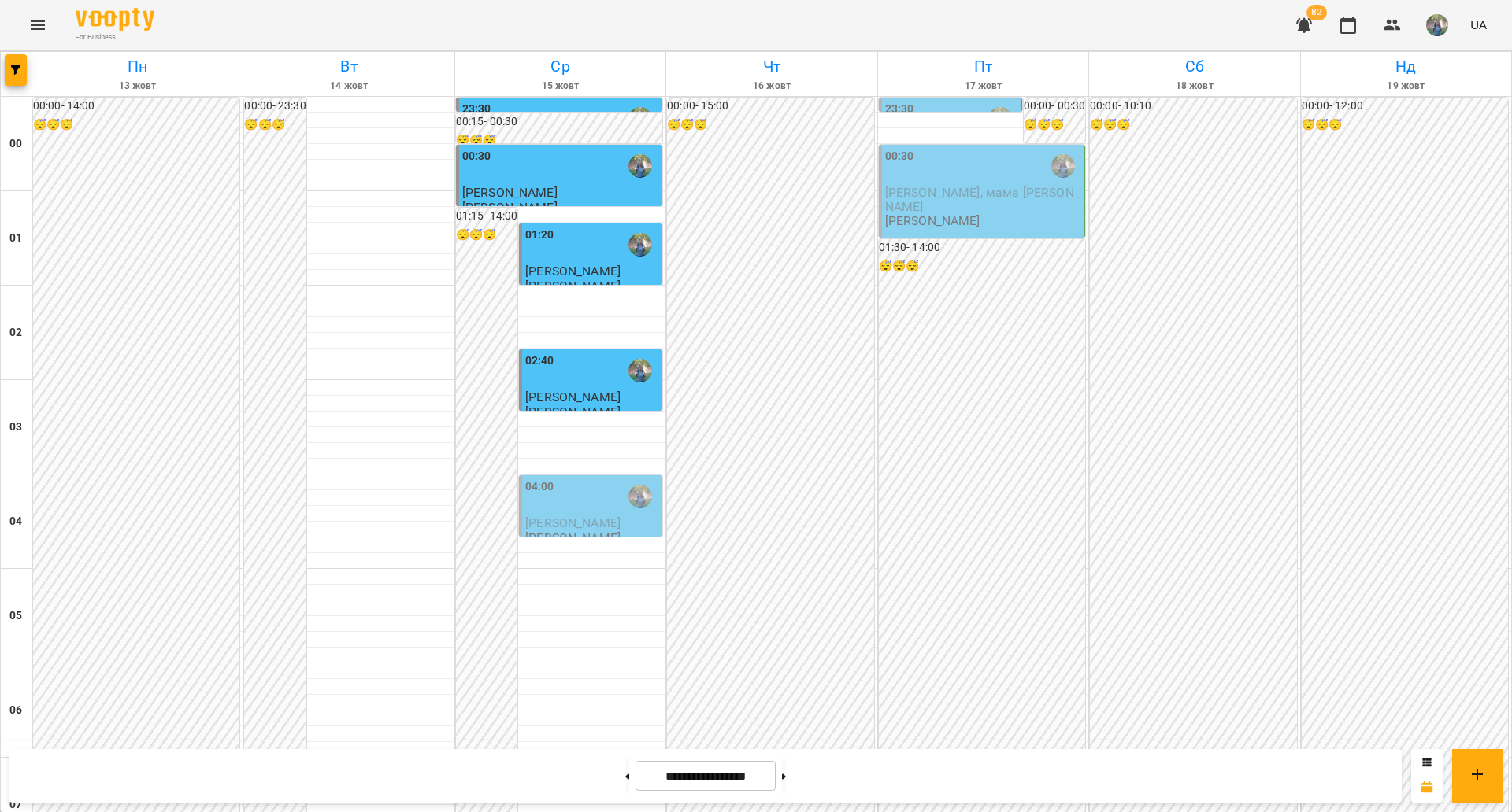
scroll to position [99, 0]
click at [556, 537] on div at bounding box center [560, 545] width 210 height 16
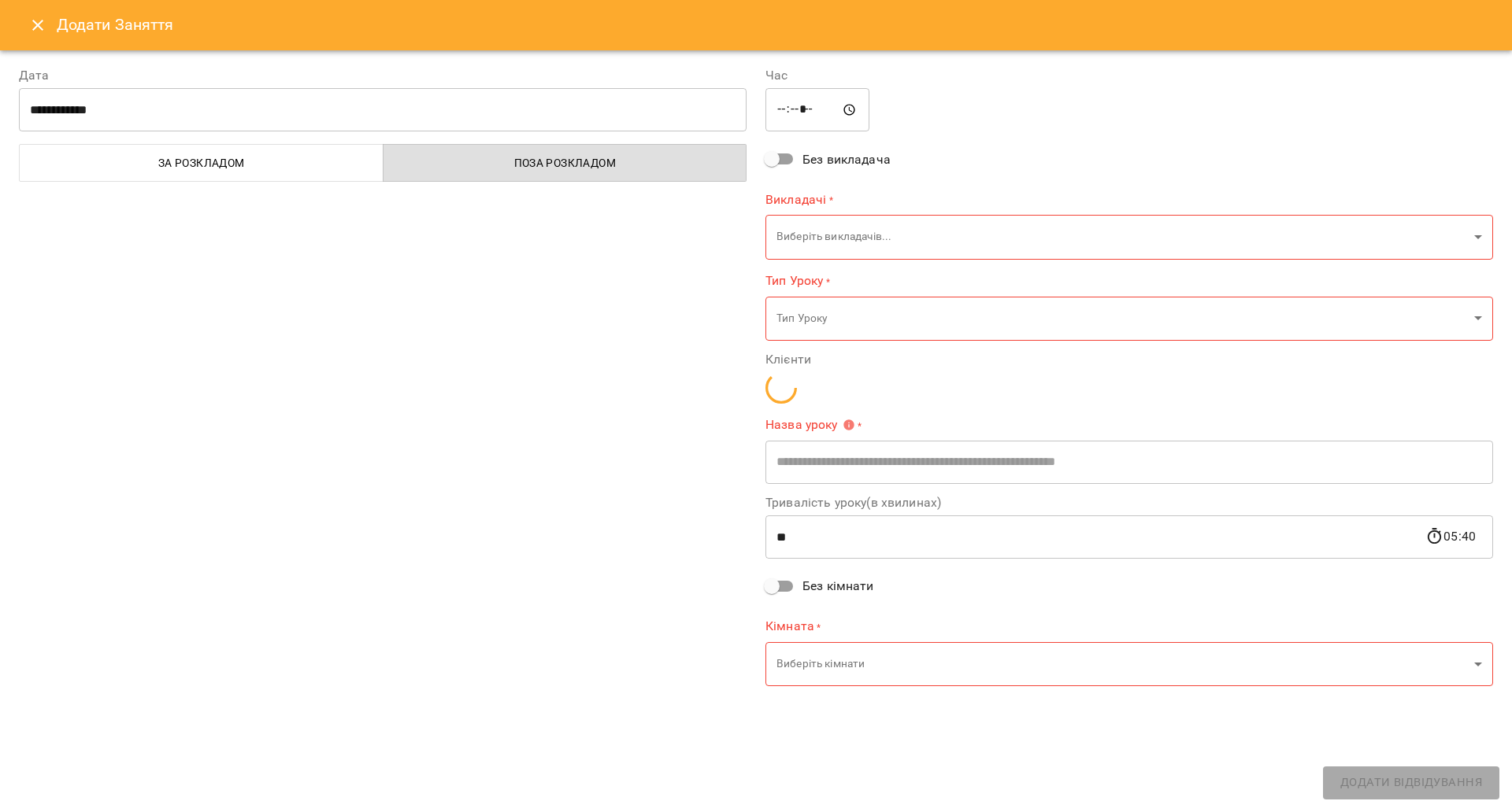
click at [32, 27] on icon "Close" at bounding box center [37, 25] width 19 height 19
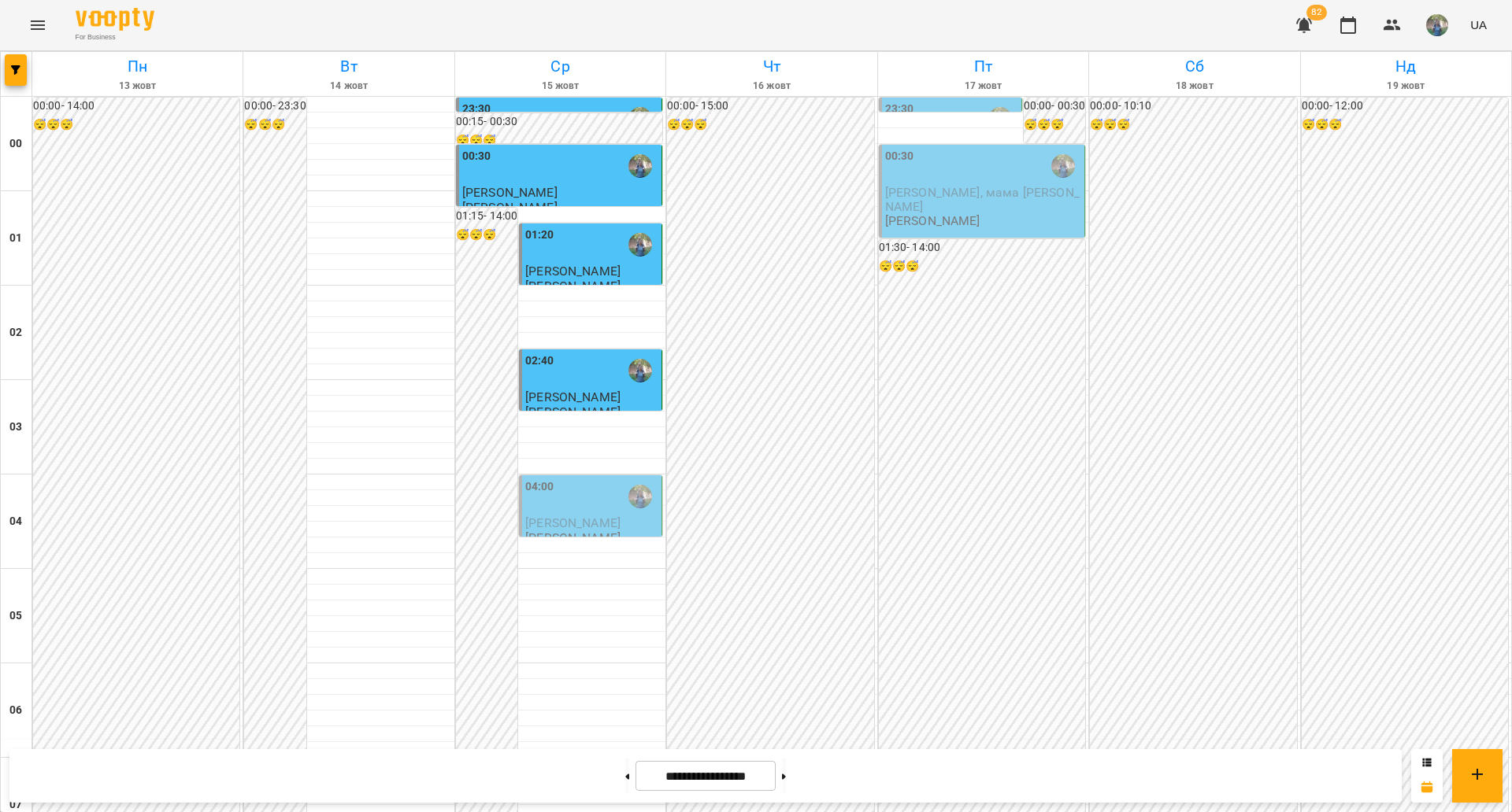
click at [525, 479] on div "04:00" at bounding box center [539, 497] width 29 height 36
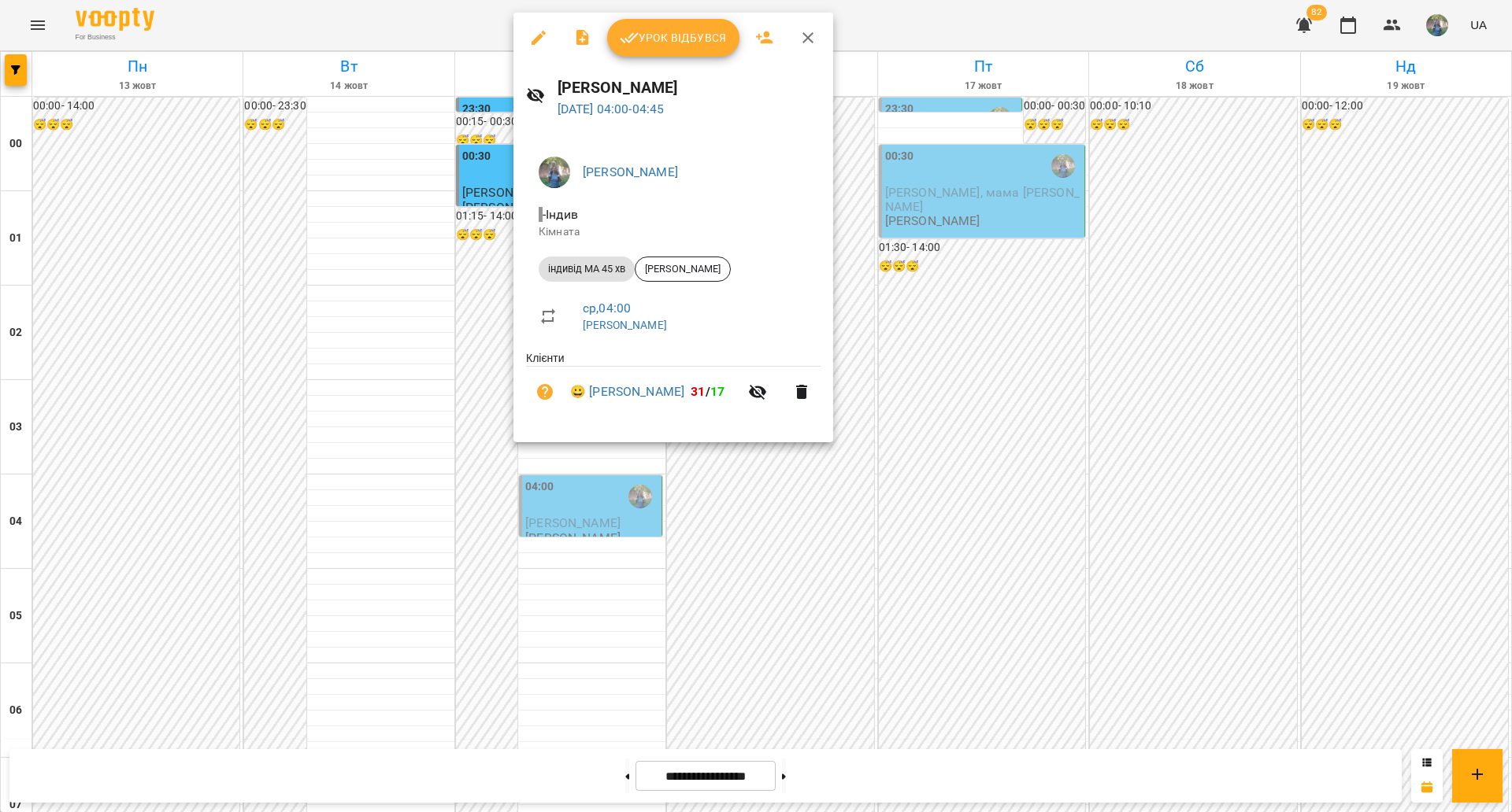
drag, startPoint x: 714, startPoint y: 91, endPoint x: 561, endPoint y: 93, distance: 153.0
click at [561, 93] on h6 "[PERSON_NAME]" at bounding box center [689, 87] width 263 height 24
copy h6 "[PERSON_NAME]"
drag, startPoint x: 593, startPoint y: 377, endPoint x: 694, endPoint y: 398, distance: 103.2
click at [694, 398] on li "😀 [PERSON_NAME] 31 / 17" at bounding box center [673, 391] width 295 height 51
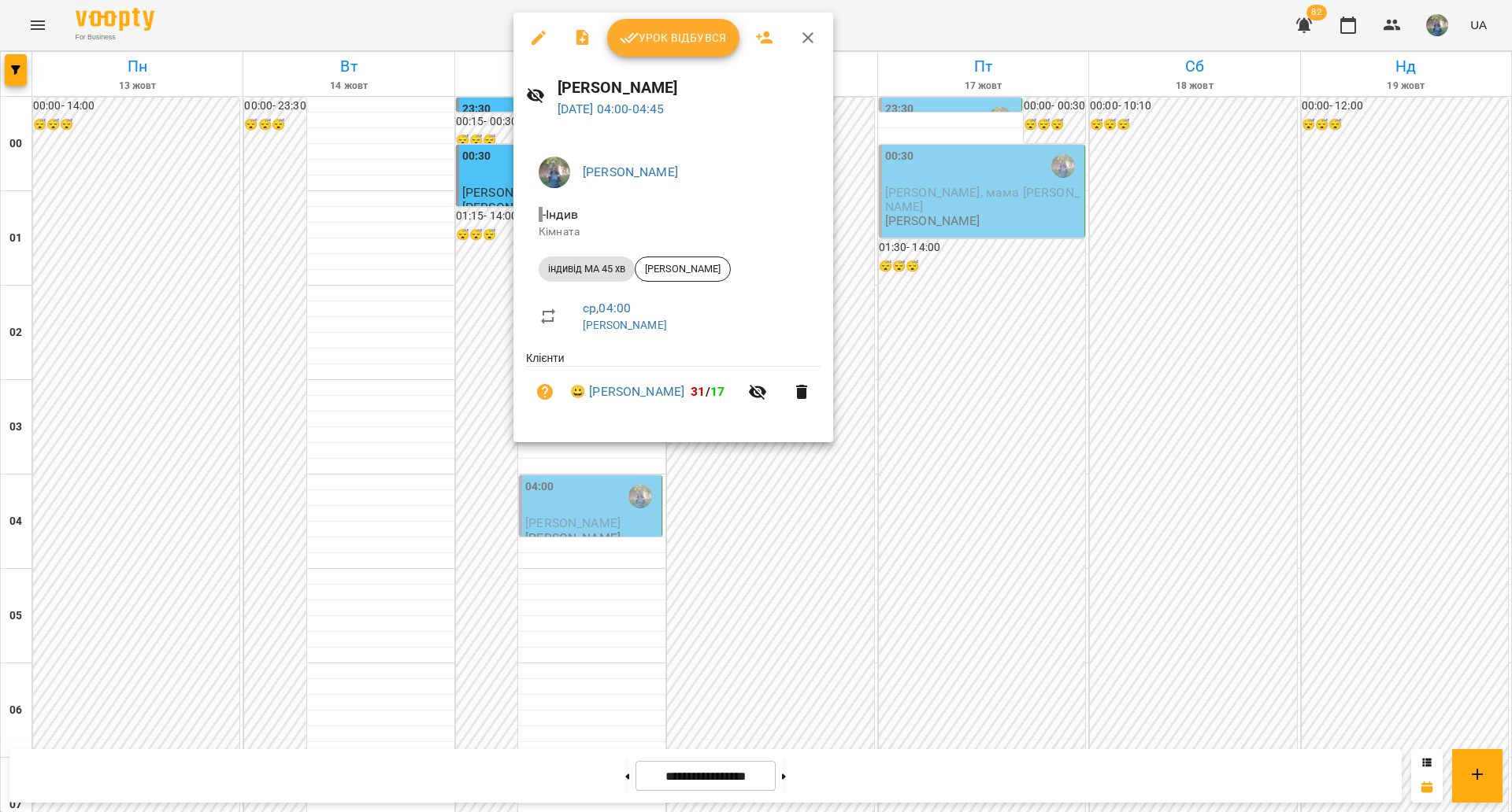
copy link "[PERSON_NAME]"
click at [601, 557] on div at bounding box center [756, 406] width 1512 height 812
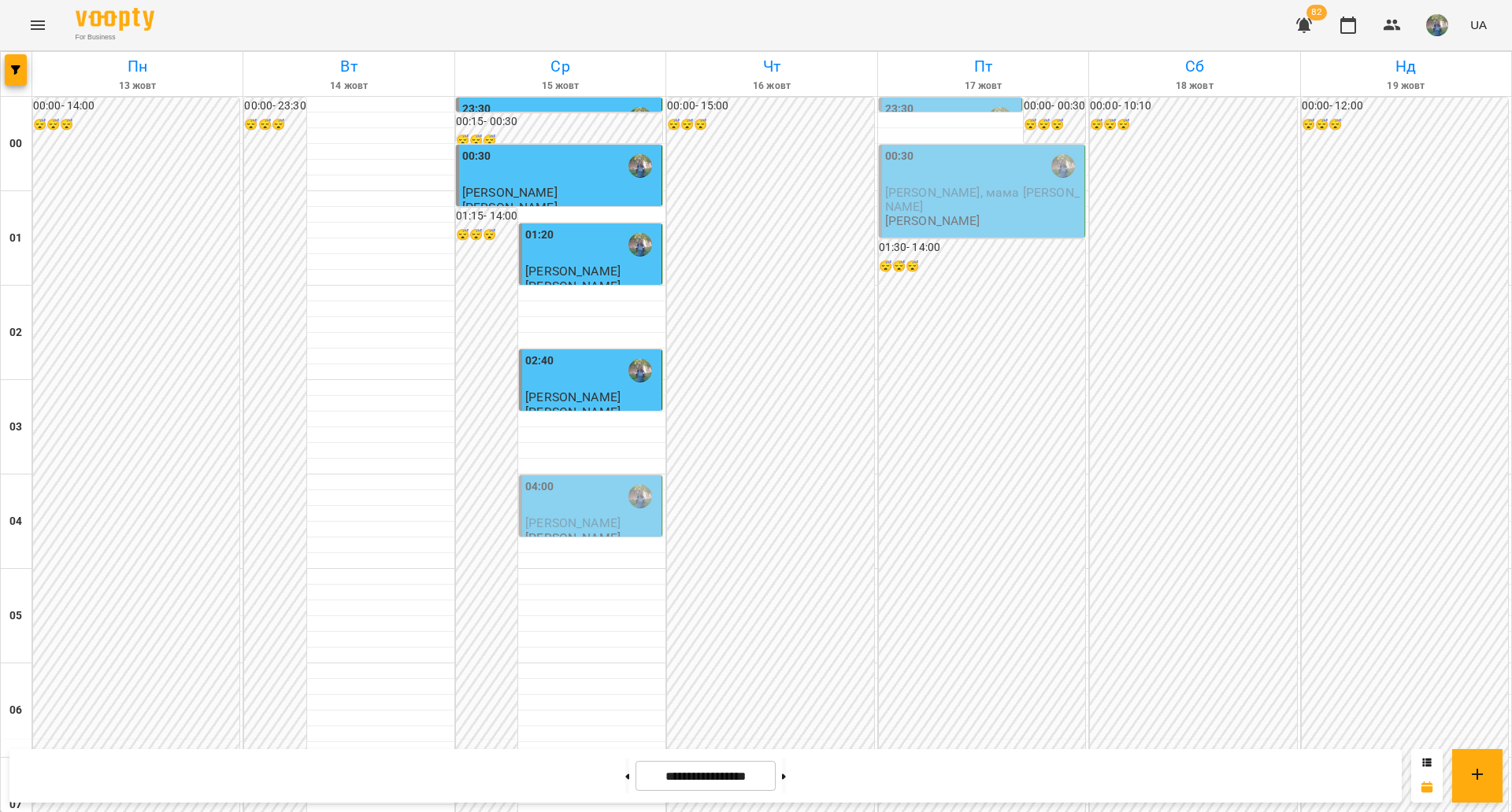
click at [570, 479] on div "04:00" at bounding box center [592, 497] width 133 height 36
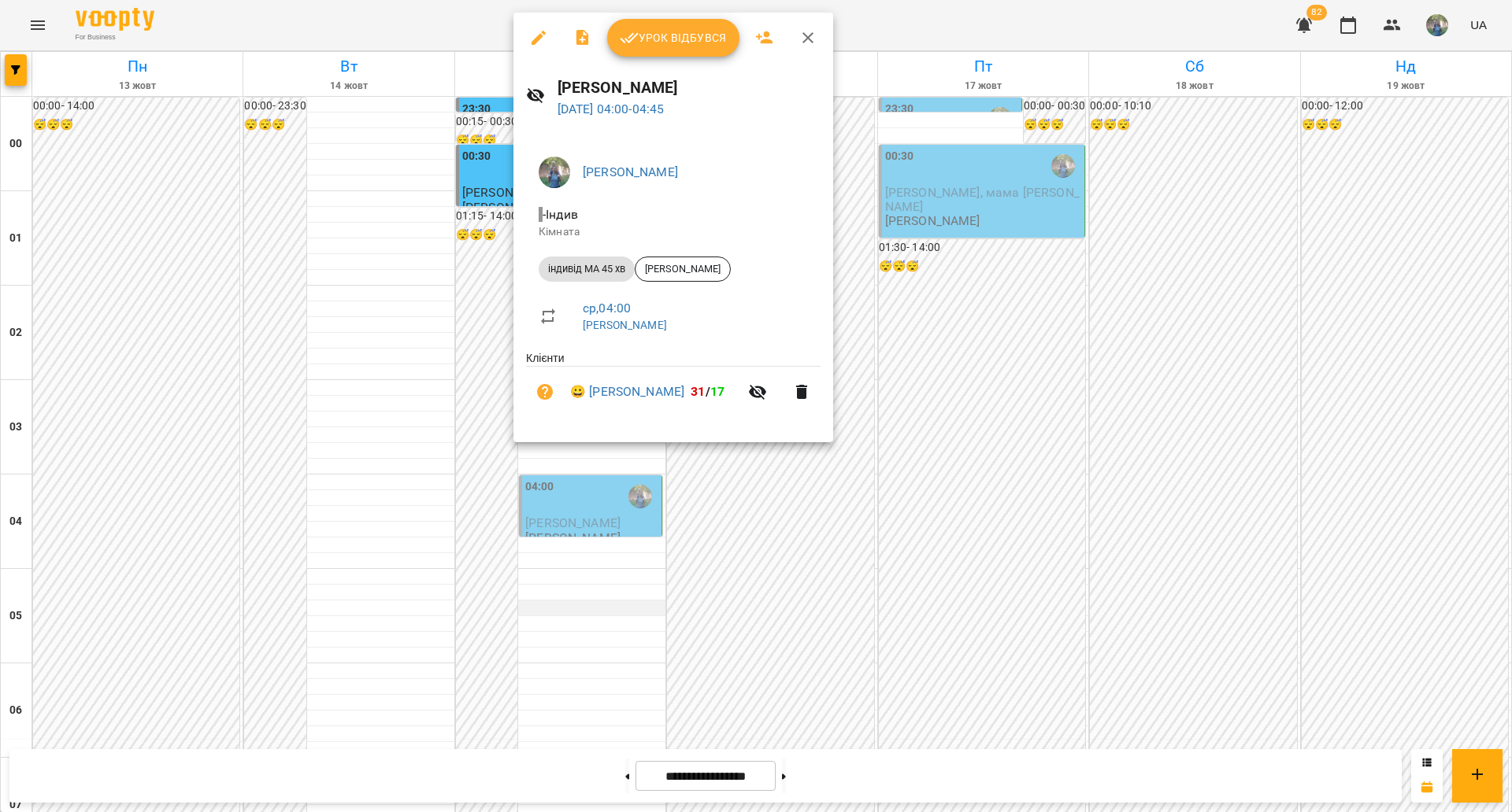
drag, startPoint x: 616, startPoint y: 530, endPoint x: 616, endPoint y: 510, distance: 20.0
click at [616, 530] on div at bounding box center [756, 406] width 1512 height 812
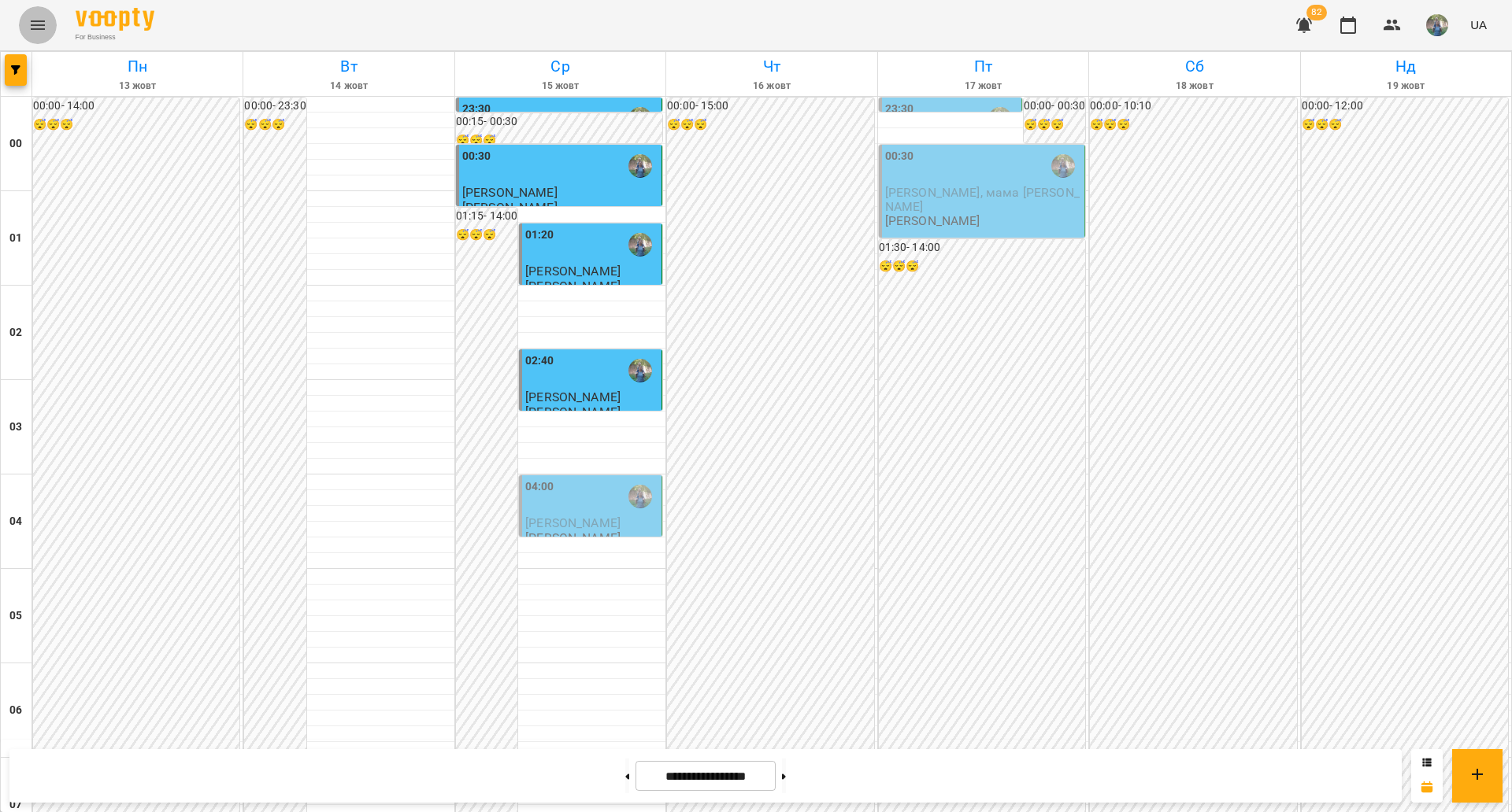
click at [24, 31] on button "Menu" at bounding box center [38, 26] width 38 height 38
